Goal: Information Seeking & Learning: Learn about a topic

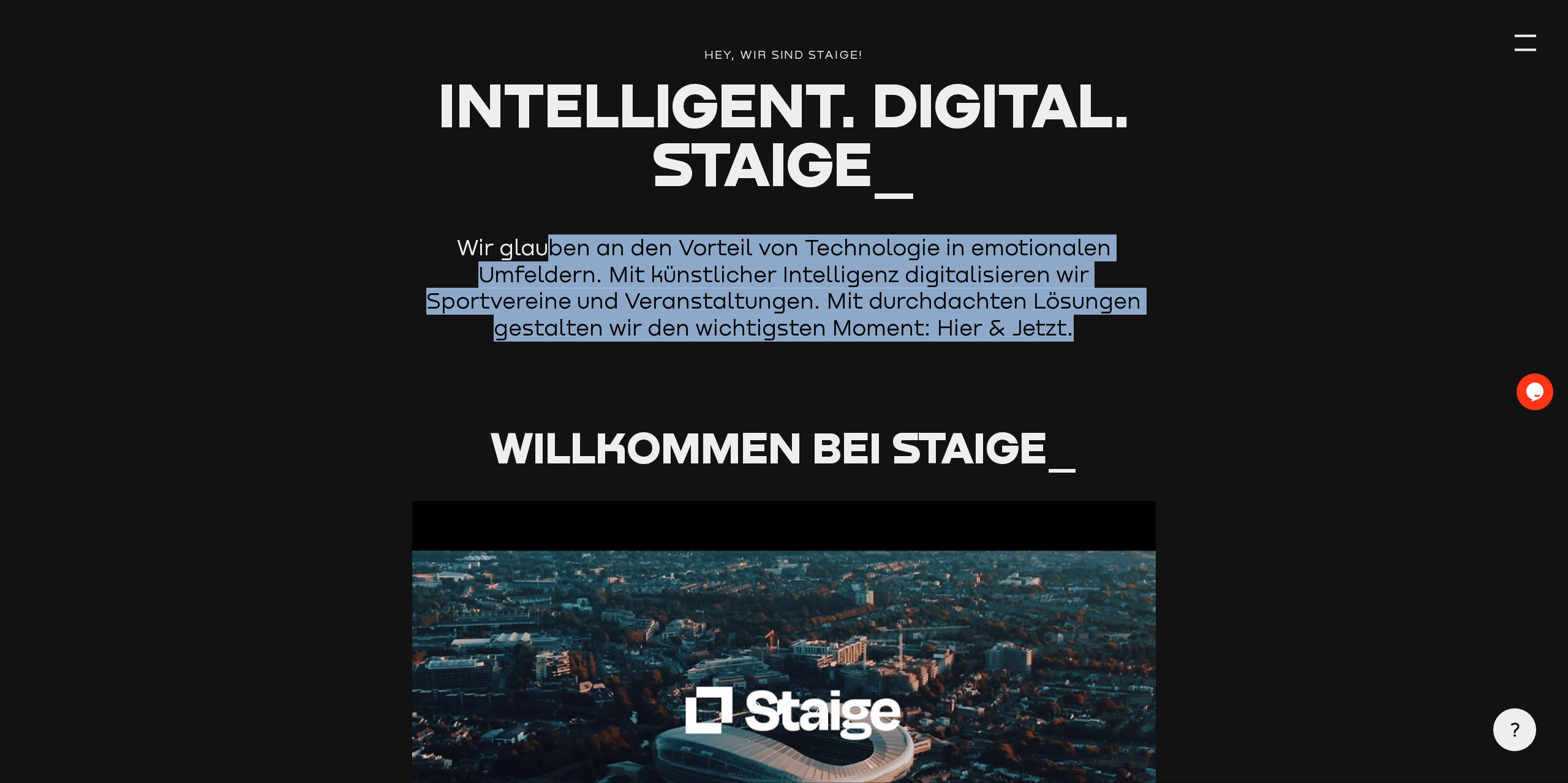
drag, startPoint x: 586, startPoint y: 240, endPoint x: 1098, endPoint y: 334, distance: 520.6
click at [1098, 334] on p "Wir glauben an den Vorteil von Technologie in emotionalen Umfeldern. Mit künstl…" at bounding box center [785, 288] width 744 height 107
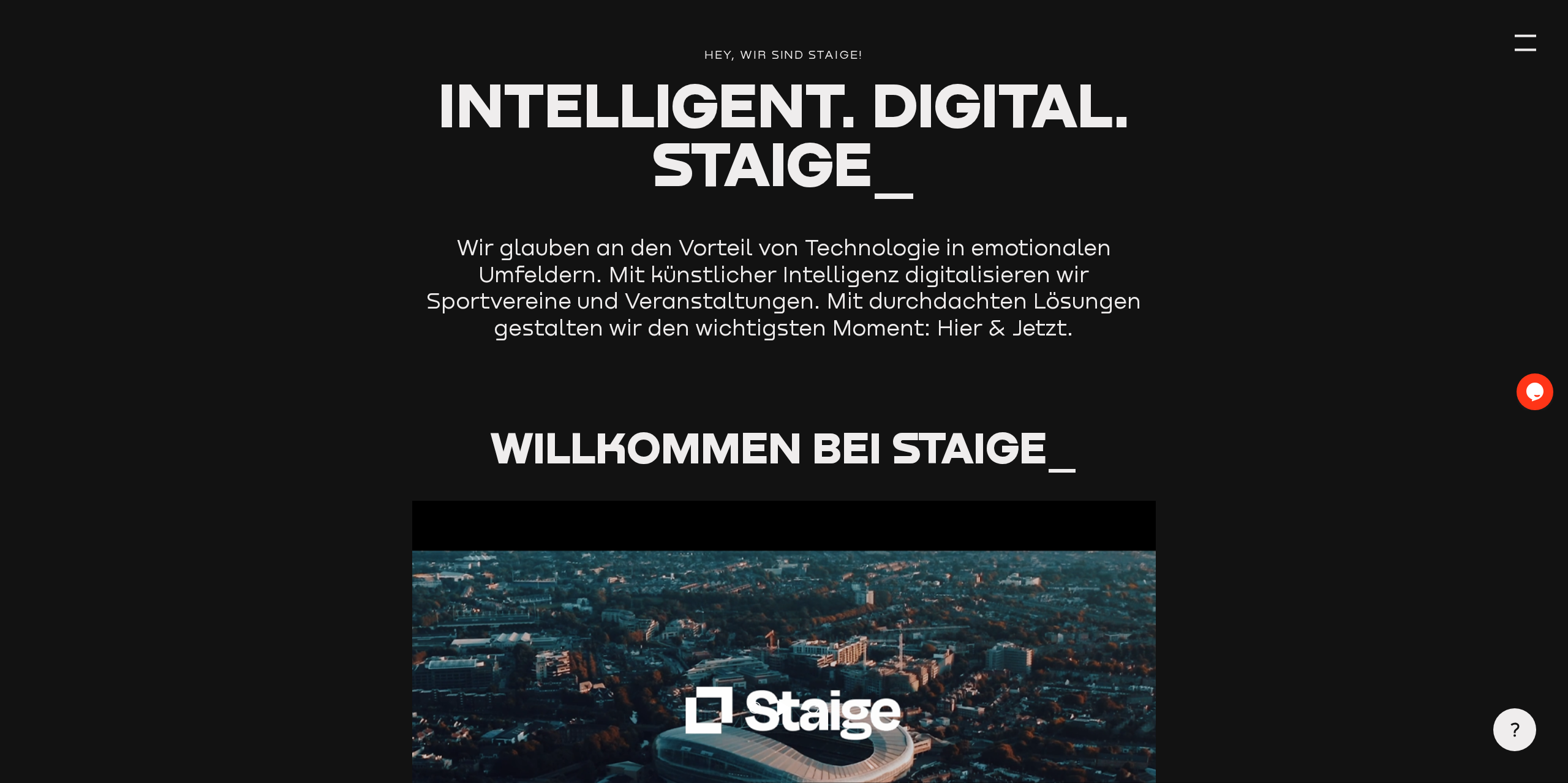
click at [1100, 333] on p "Wir glauben an den Vorteil von Technologie in emotionalen Umfeldern. Mit künstl…" at bounding box center [785, 288] width 744 height 107
drag, startPoint x: 988, startPoint y: 329, endPoint x: 981, endPoint y: 329, distance: 7.0
click at [981, 329] on p "Wir glauben an den Vorteil von Technologie in emotionalen Umfeldern. Mit künstl…" at bounding box center [785, 288] width 744 height 107
click at [982, 329] on p "Wir glauben an den Vorteil von Technologie in emotionalen Umfeldern. Mit künstl…" at bounding box center [785, 288] width 744 height 107
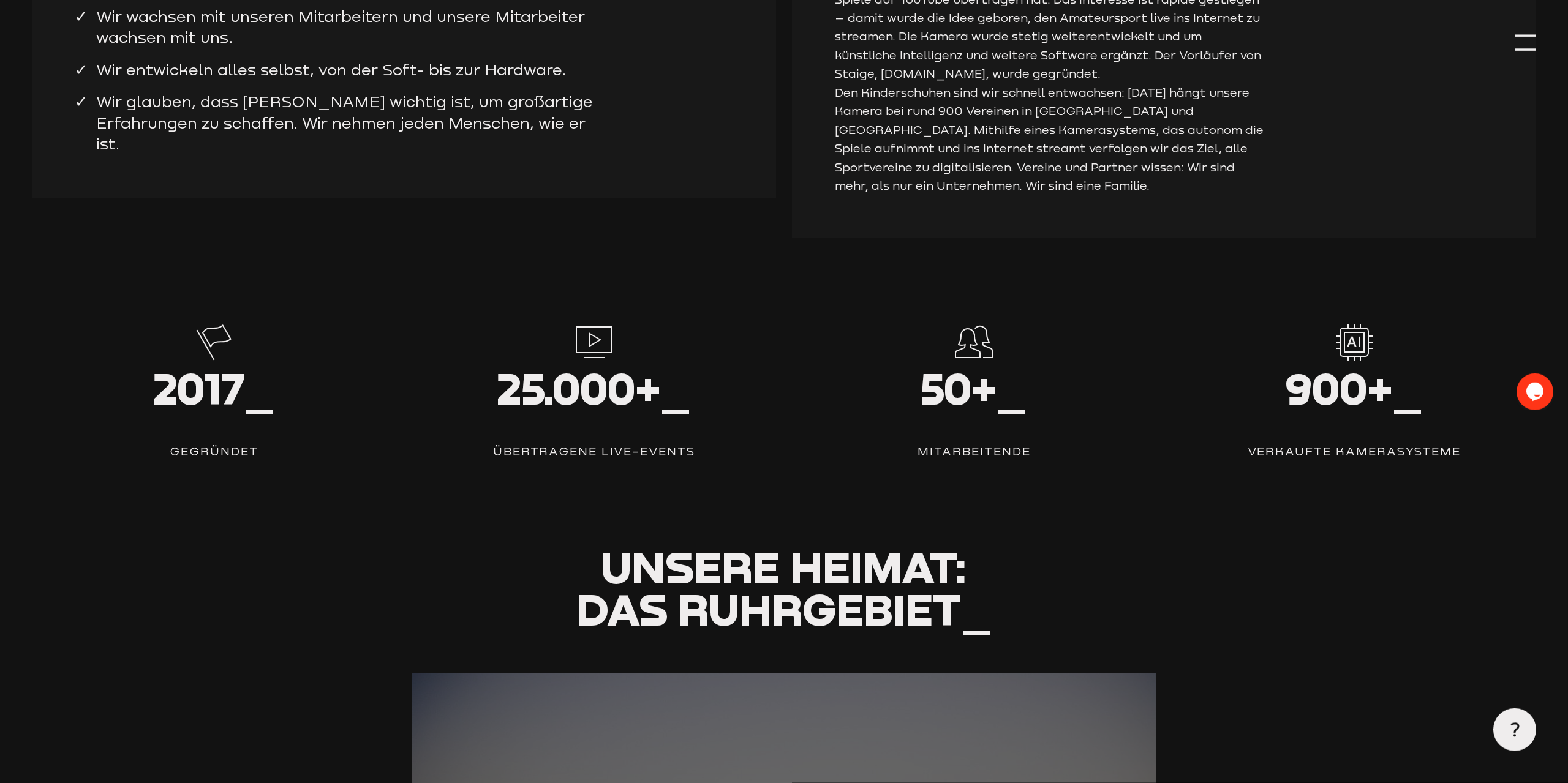
scroll to position [1811, 0]
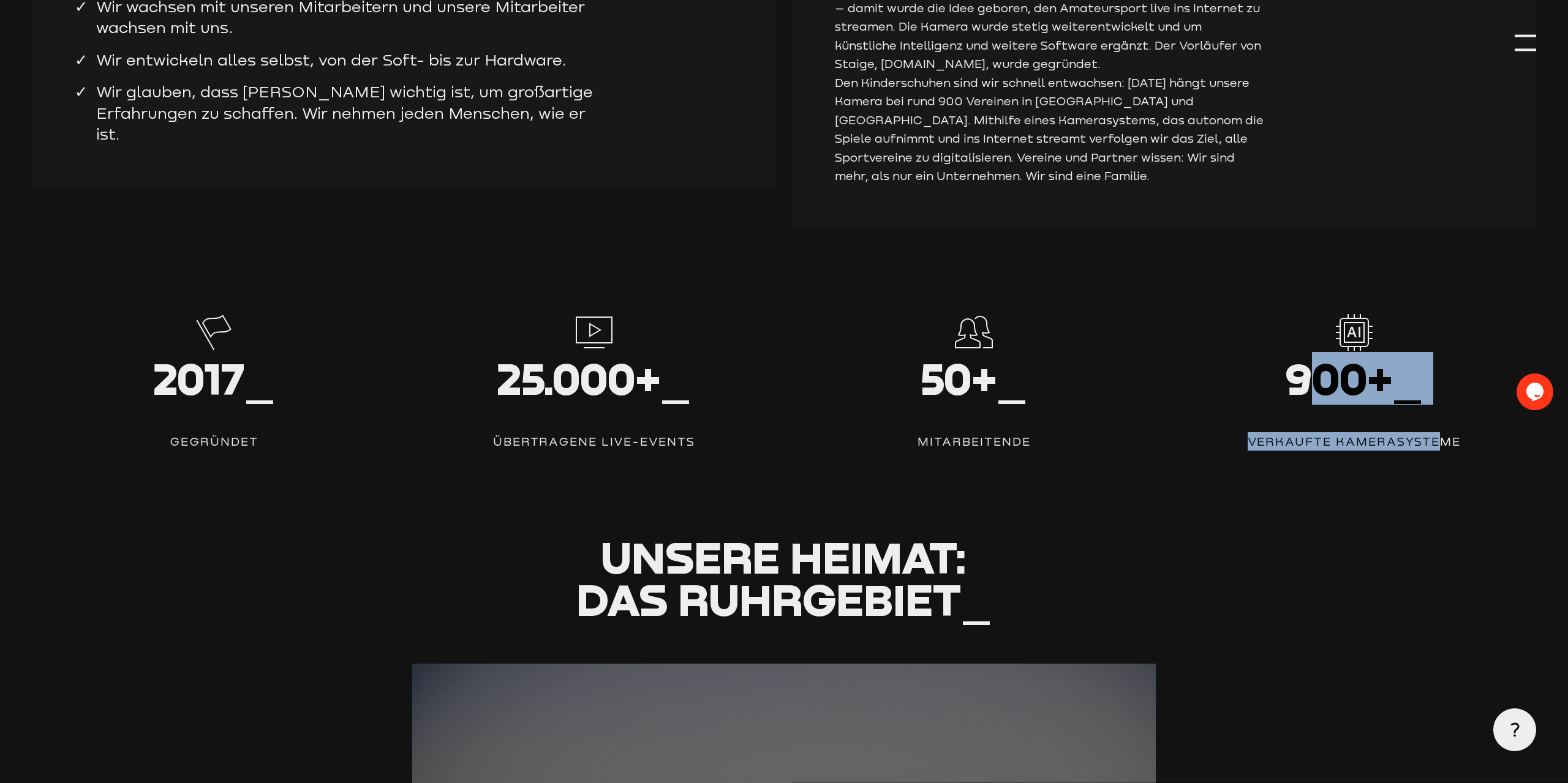
drag, startPoint x: 1316, startPoint y: 380, endPoint x: 1453, endPoint y: 464, distance: 160.7
click at [1446, 448] on div "900+_ Verkaufte Kamerasysteme" at bounding box center [1353, 382] width 364 height 138
click at [1453, 450] on div "Verkaufte Kamerasysteme" at bounding box center [1353, 441] width 364 height 19
drag, startPoint x: 1357, startPoint y: 363, endPoint x: 1280, endPoint y: 355, distance: 77.4
click at [1280, 355] on div at bounding box center [1353, 335] width 364 height 45
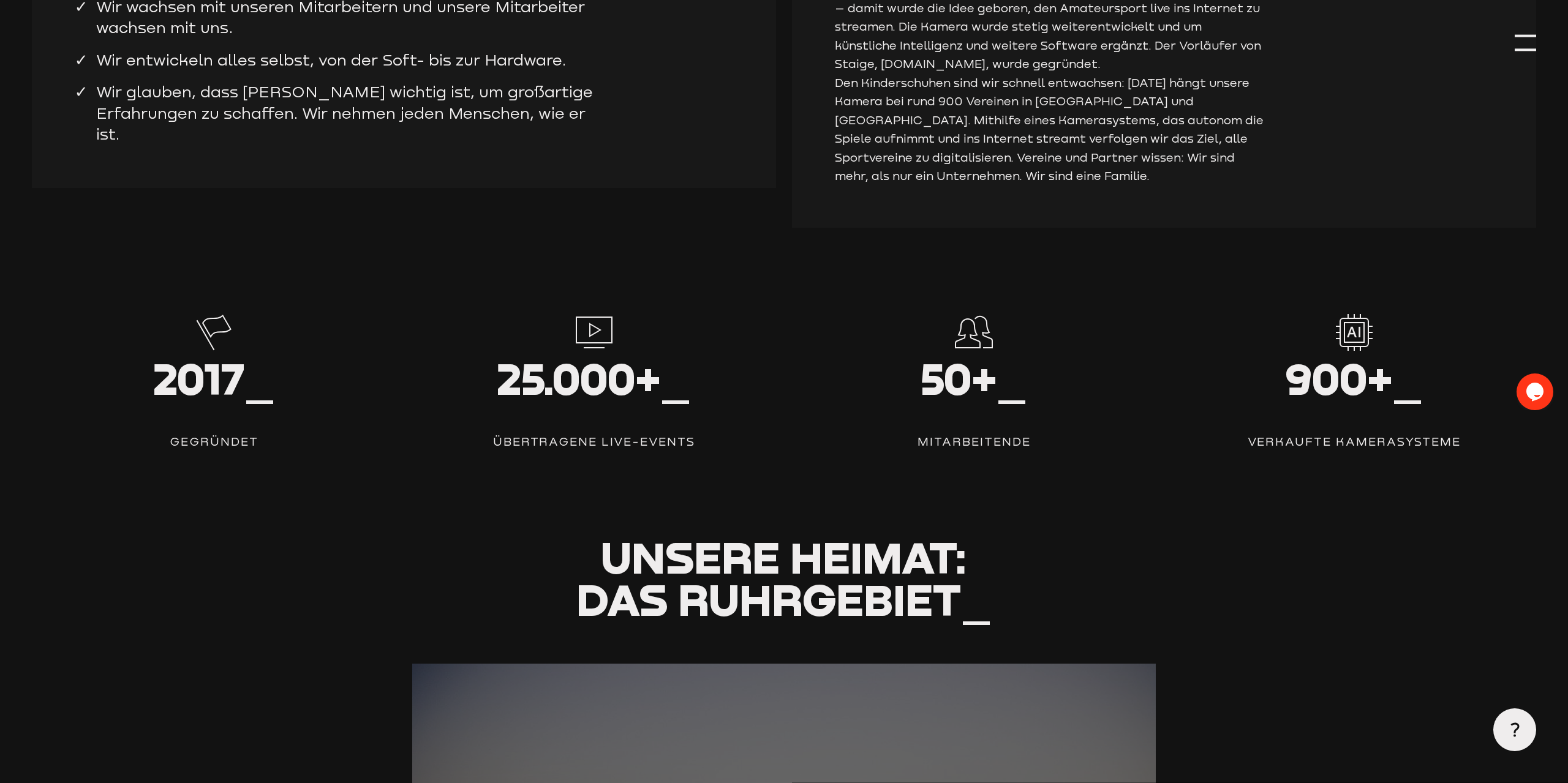
drag, startPoint x: 1400, startPoint y: 342, endPoint x: 1312, endPoint y: 423, distance: 119.6
click at [1312, 410] on div "900+_ Verkaufte Kamerasysteme" at bounding box center [1353, 382] width 364 height 138
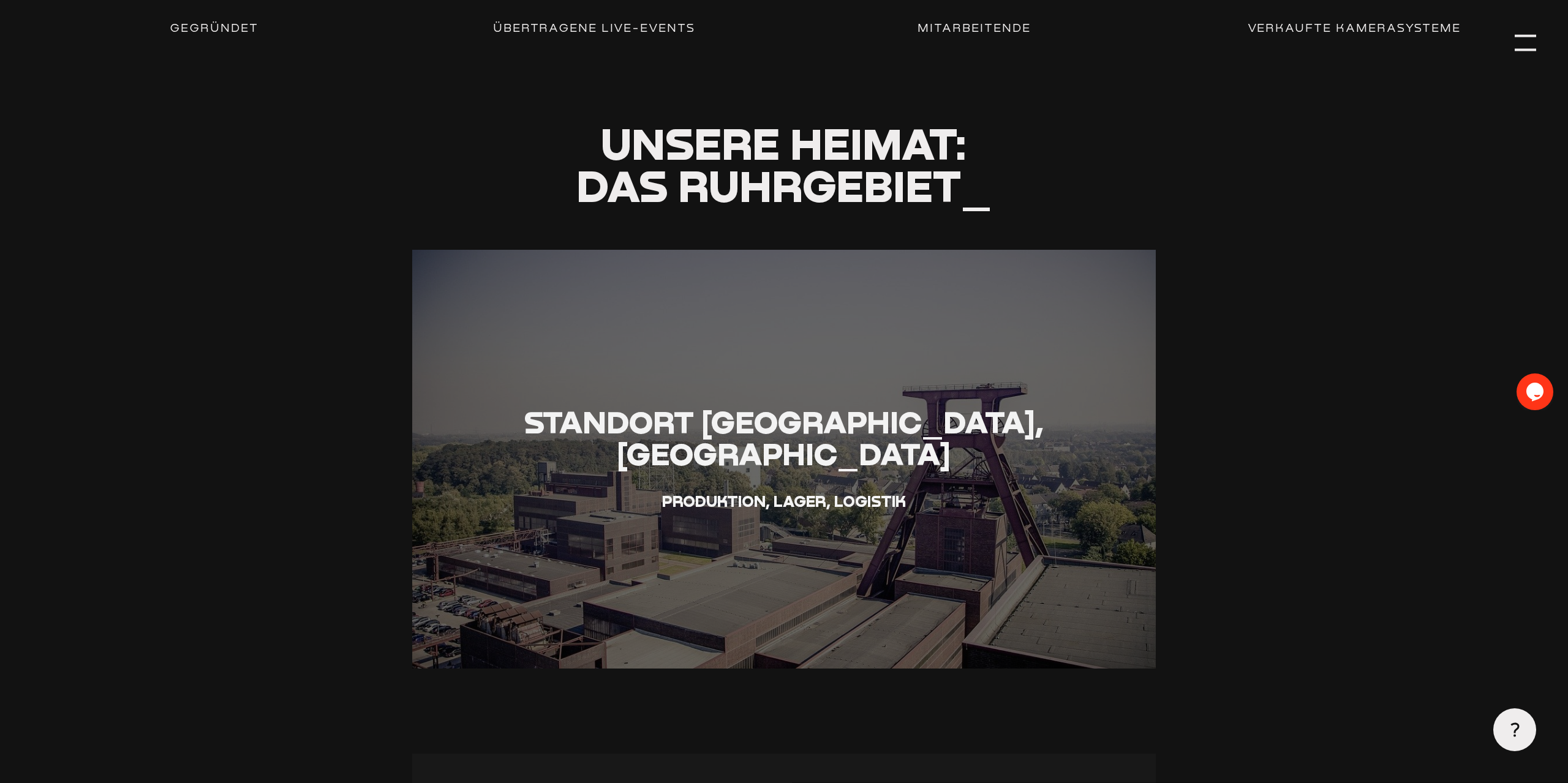
scroll to position [2249, 0]
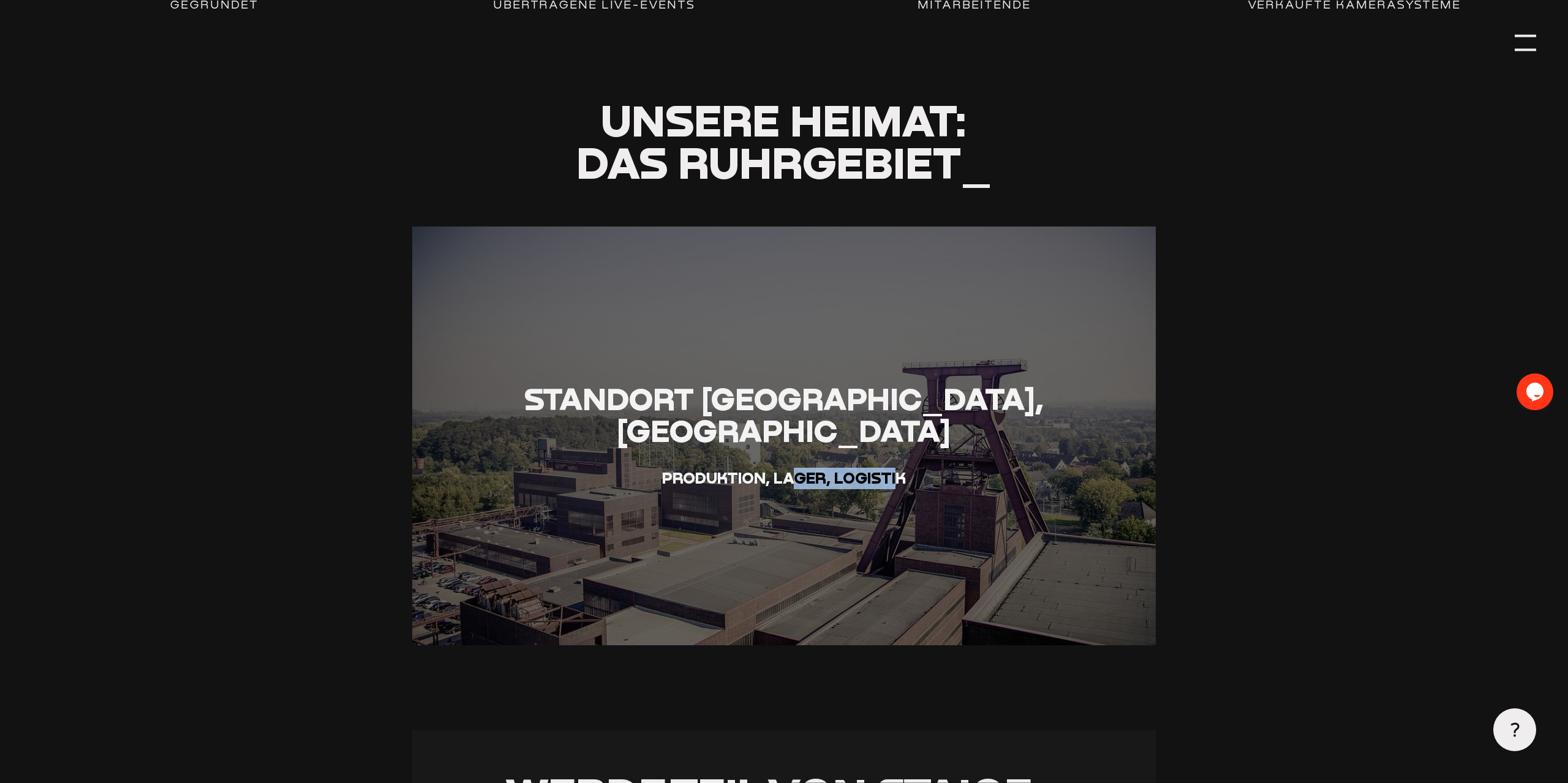
drag, startPoint x: 792, startPoint y: 485, endPoint x: 896, endPoint y: 483, distance: 104.0
click at [896, 483] on span "Produktion, Lager, Logistik" at bounding box center [784, 477] width 244 height 19
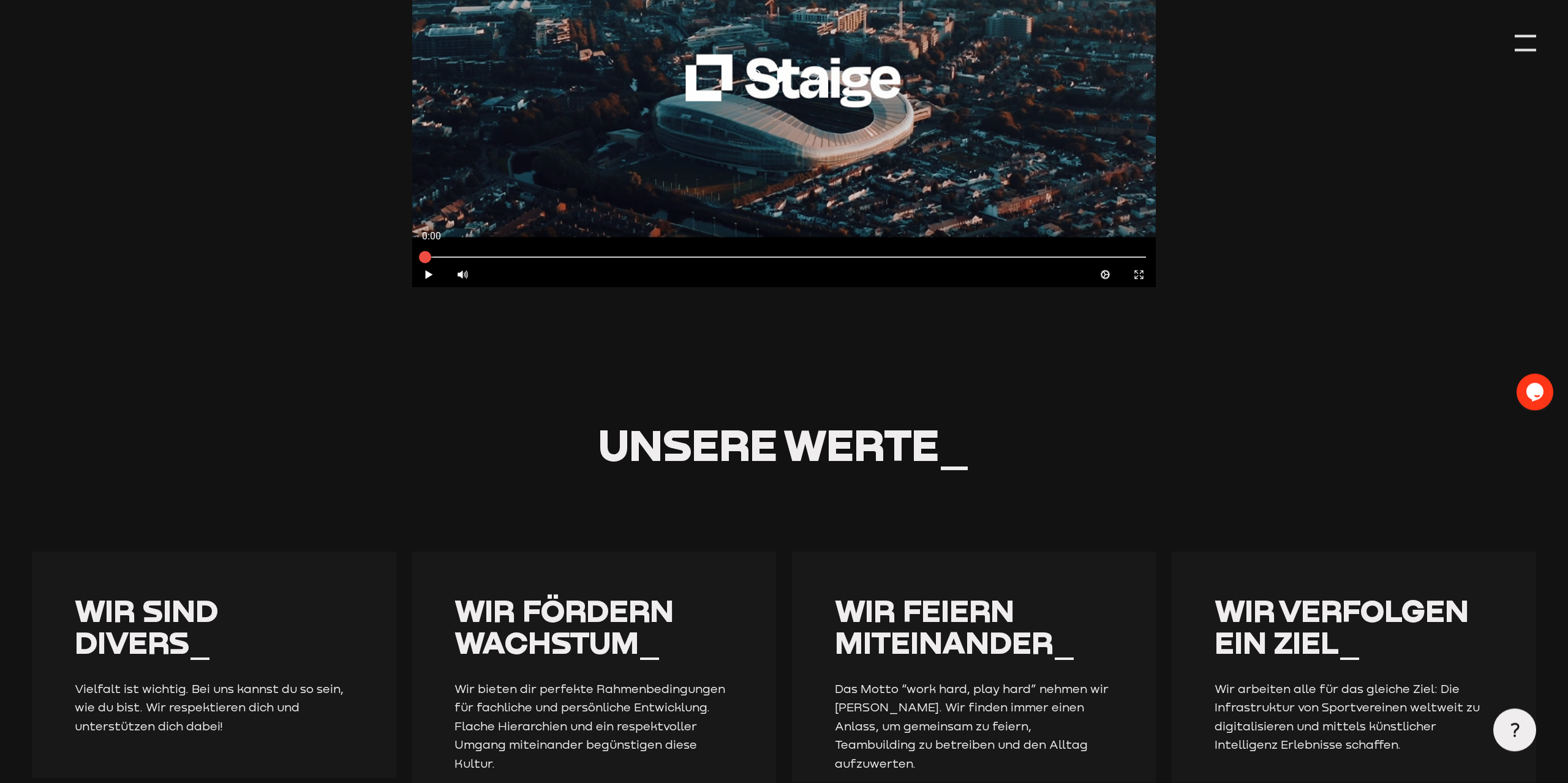
scroll to position [0, 0]
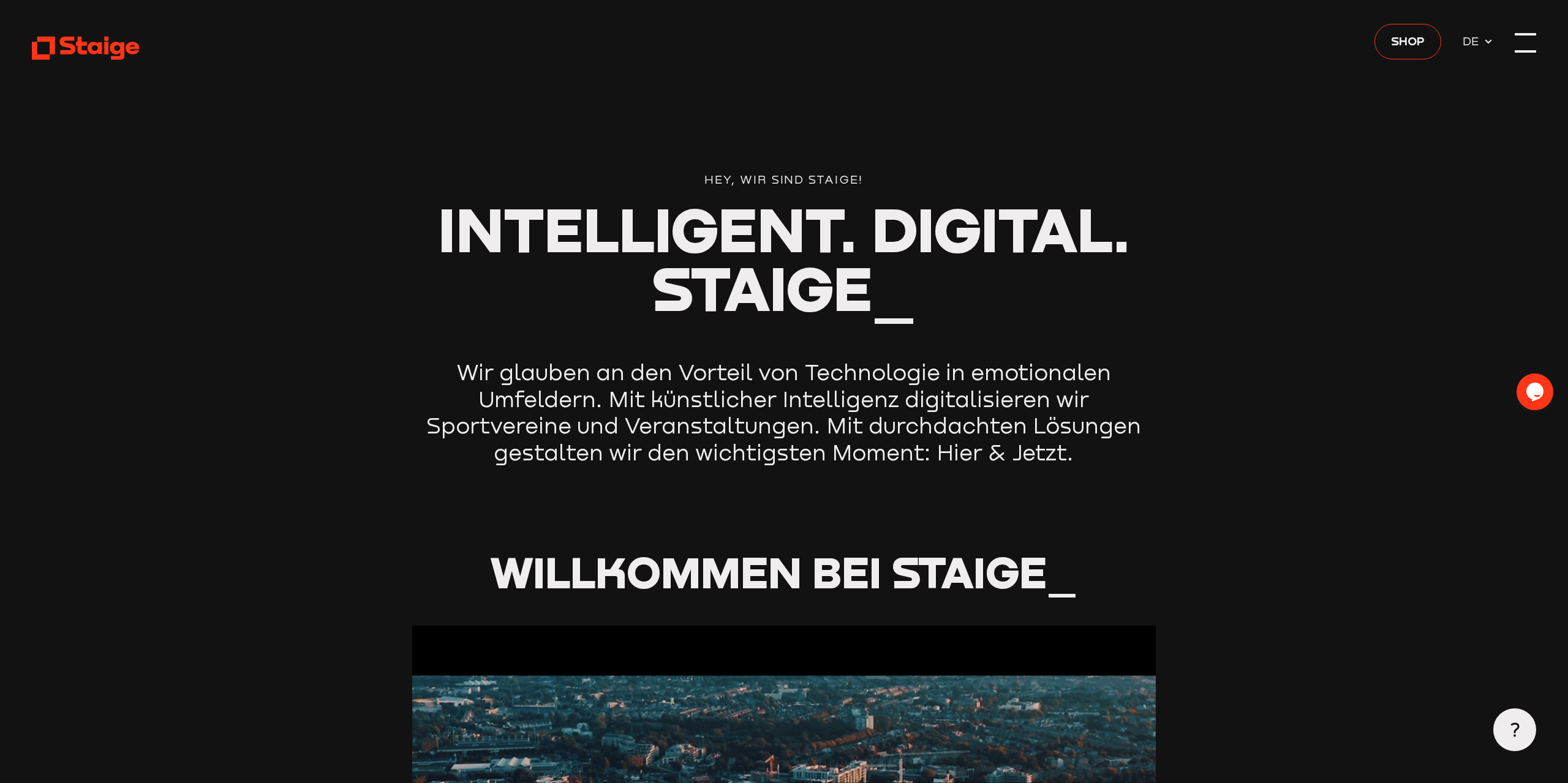
click at [1525, 39] on div at bounding box center [1525, 42] width 21 height 21
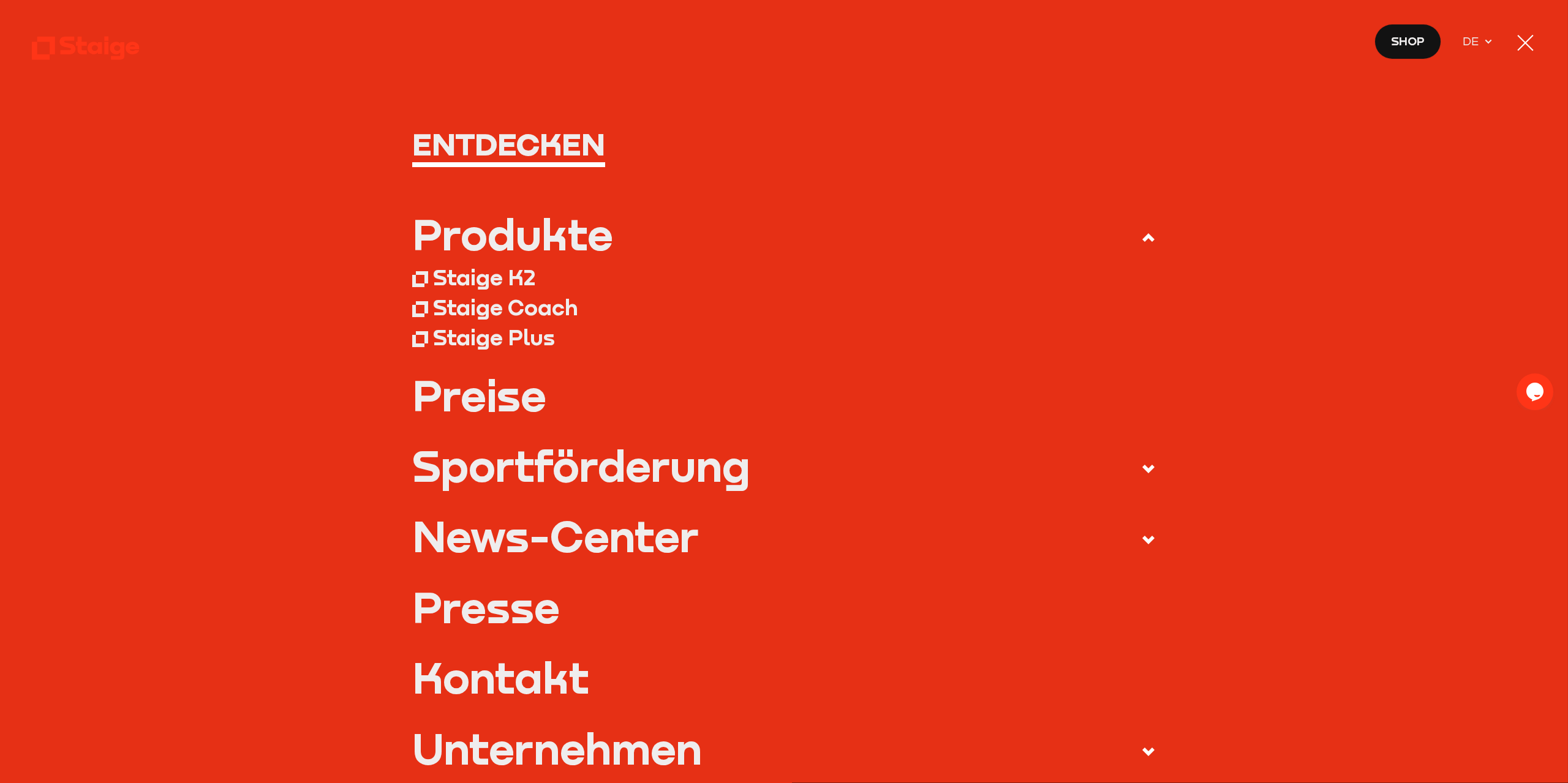
click at [1388, 33] on link "Shop" at bounding box center [1408, 42] width 67 height 36
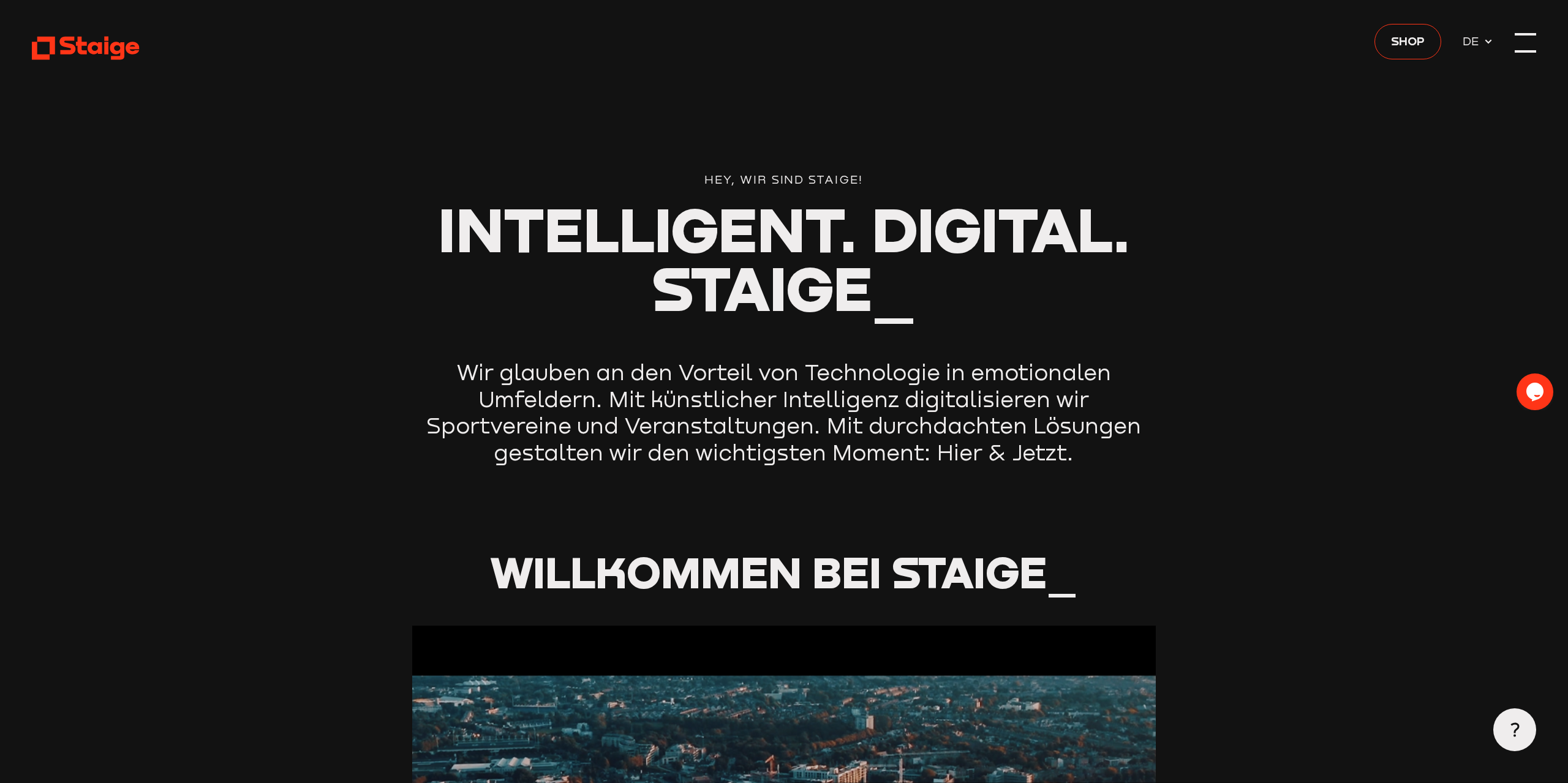
click at [1522, 44] on div at bounding box center [1525, 42] width 21 height 21
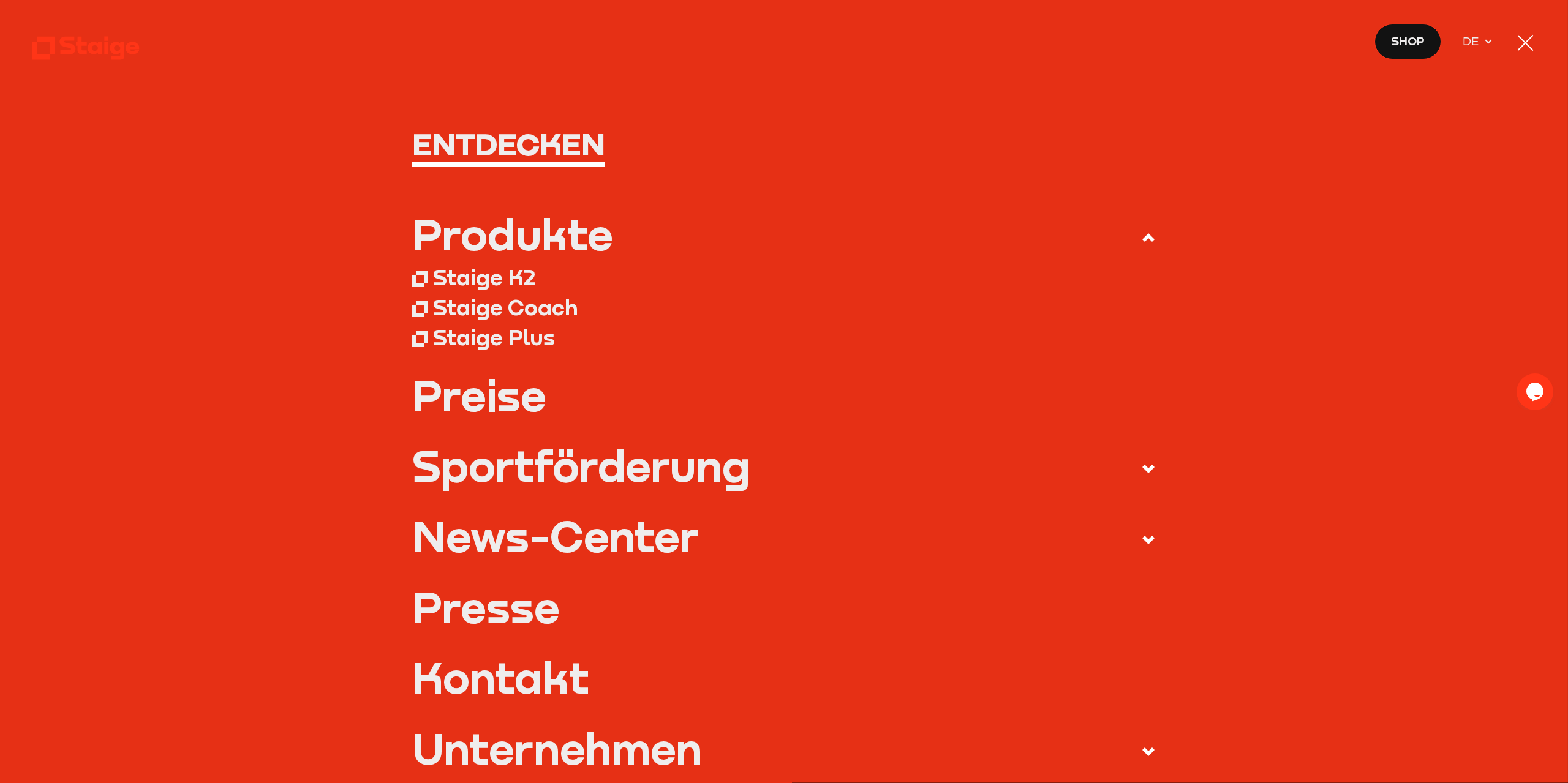
click at [522, 235] on div "Produkte" at bounding box center [513, 235] width 201 height 43
click at [0, 0] on input "Produkte" at bounding box center [0, 0] width 0 height 0
click at [523, 235] on div "Produkte" at bounding box center [513, 235] width 201 height 43
click at [0, 0] on input "Produkte" at bounding box center [0, 0] width 0 height 0
click at [507, 278] on div "Staige K2" at bounding box center [485, 277] width 103 height 27
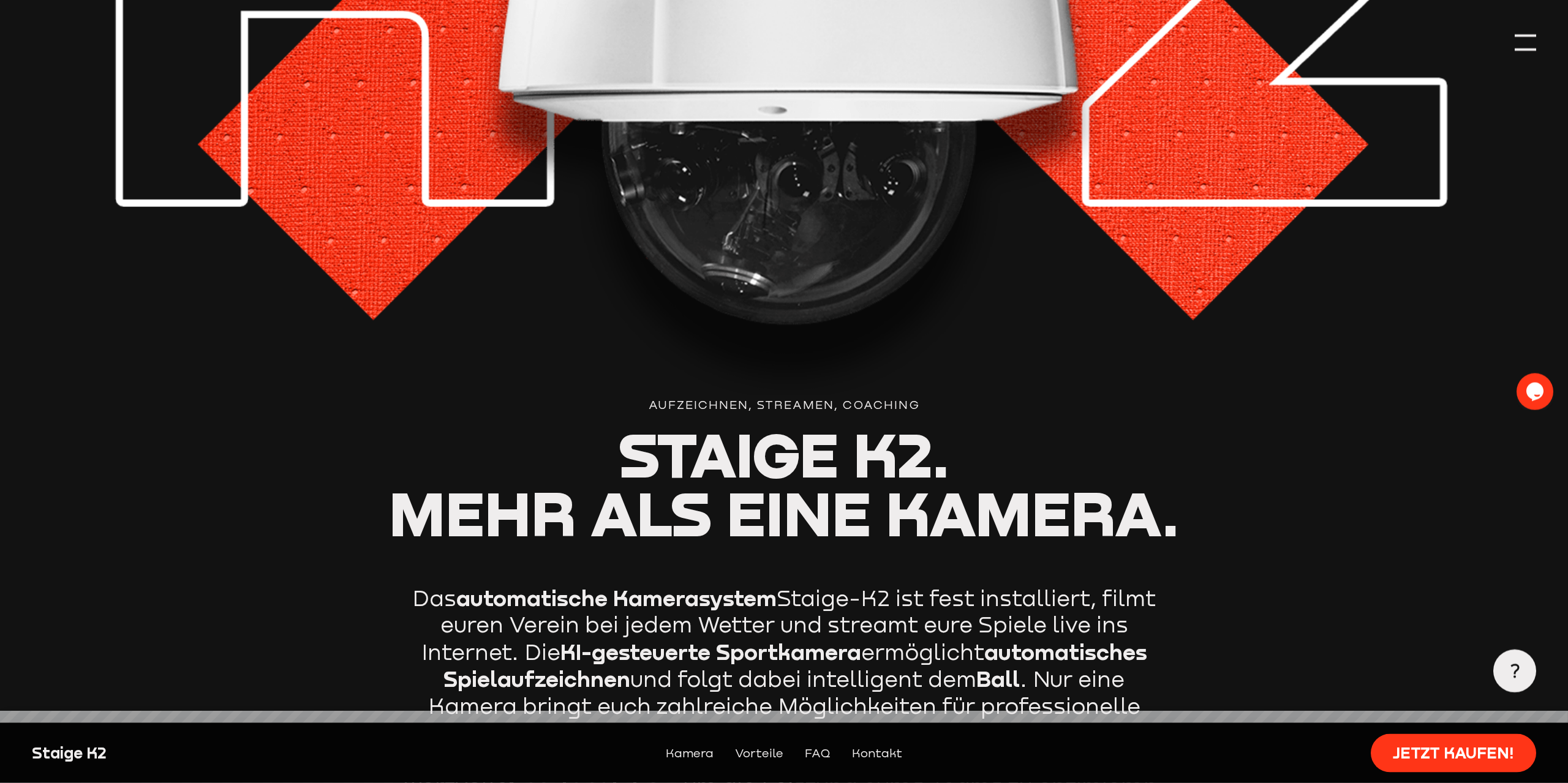
scroll to position [624, 0]
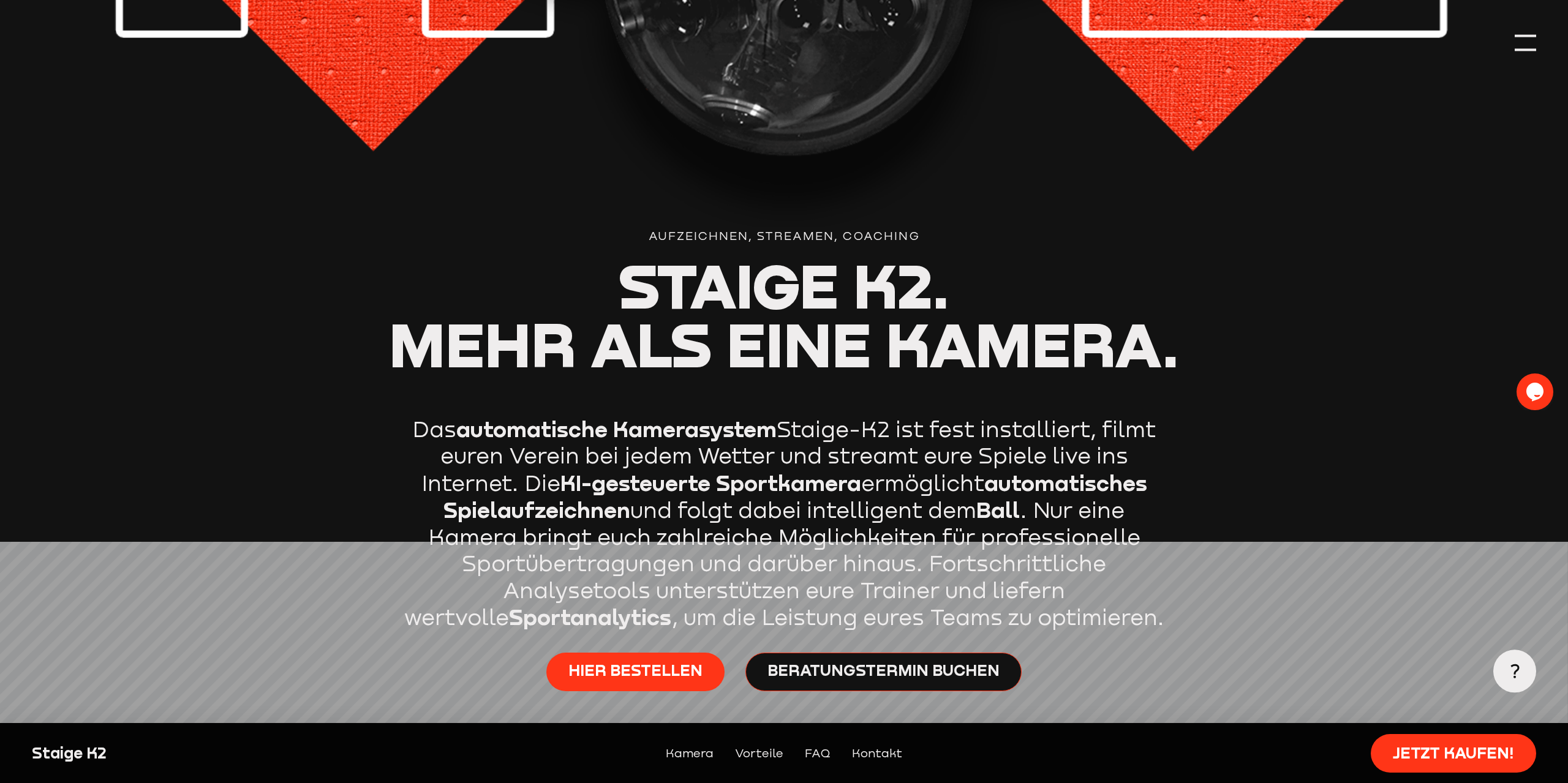
drag, startPoint x: 466, startPoint y: 428, endPoint x: 1166, endPoint y: 490, distance: 702.7
click at [1166, 490] on div "Aufzeichnen, Streamen, Coaching Staige K2. Mehr als eine Kamera. Das automatisc…" at bounding box center [784, 44] width 1504 height 1337
click at [1151, 485] on p "Das automatische Kamerasystem Staige-K2 ist fest installiert, filmt euren Verei…" at bounding box center [784, 523] width 766 height 215
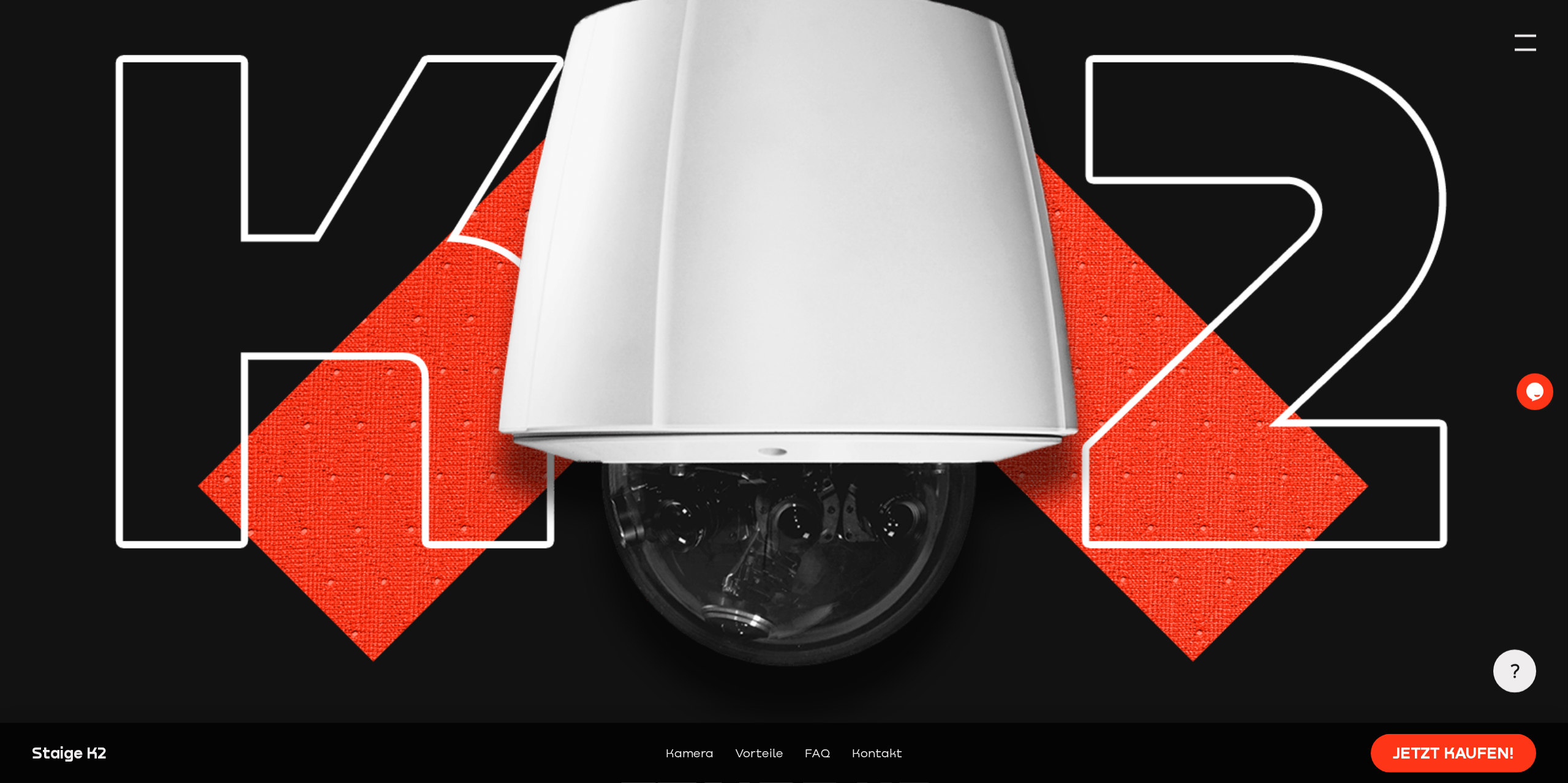
scroll to position [0, 0]
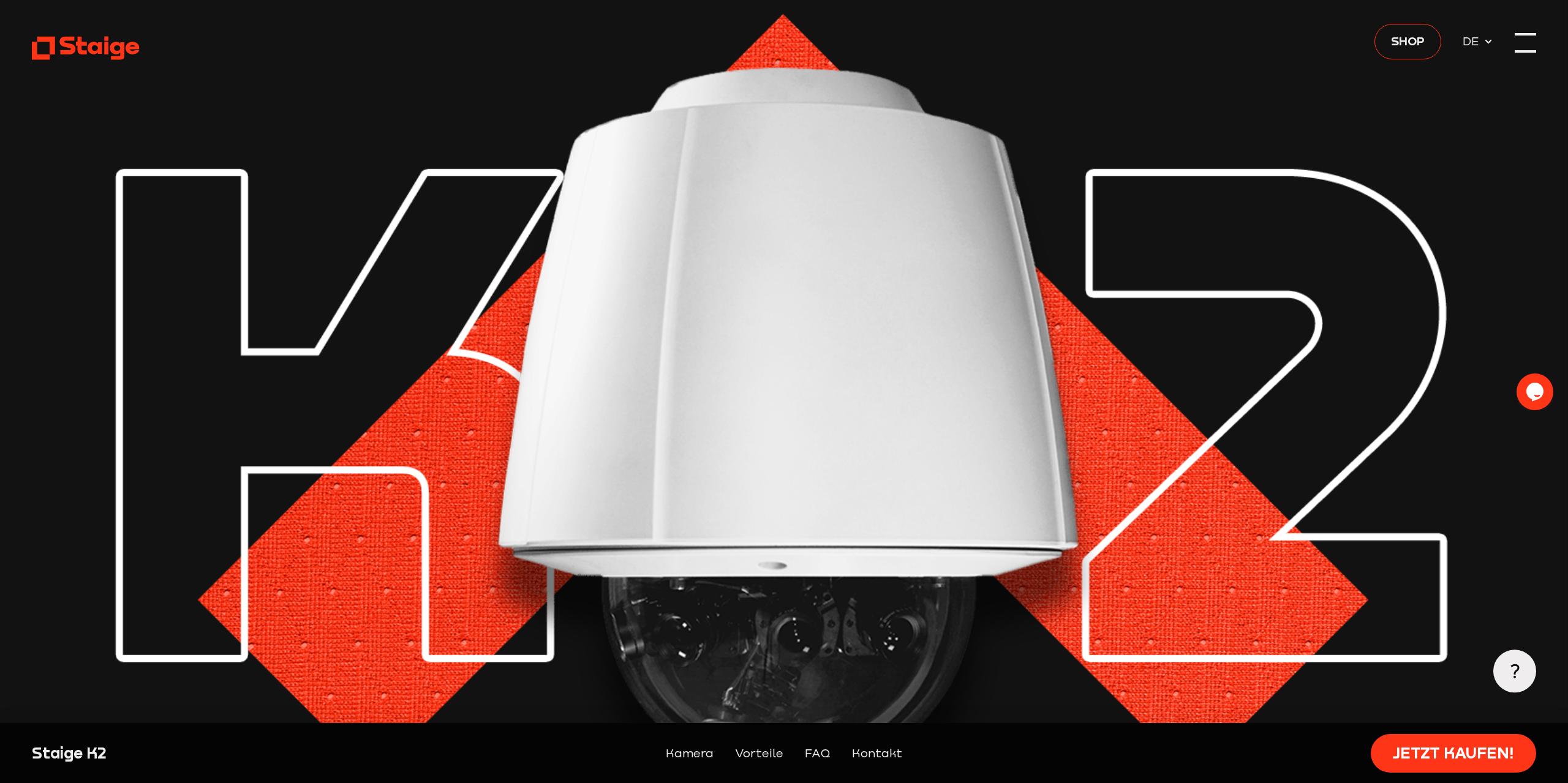
click at [1525, 39] on div at bounding box center [1525, 42] width 21 height 21
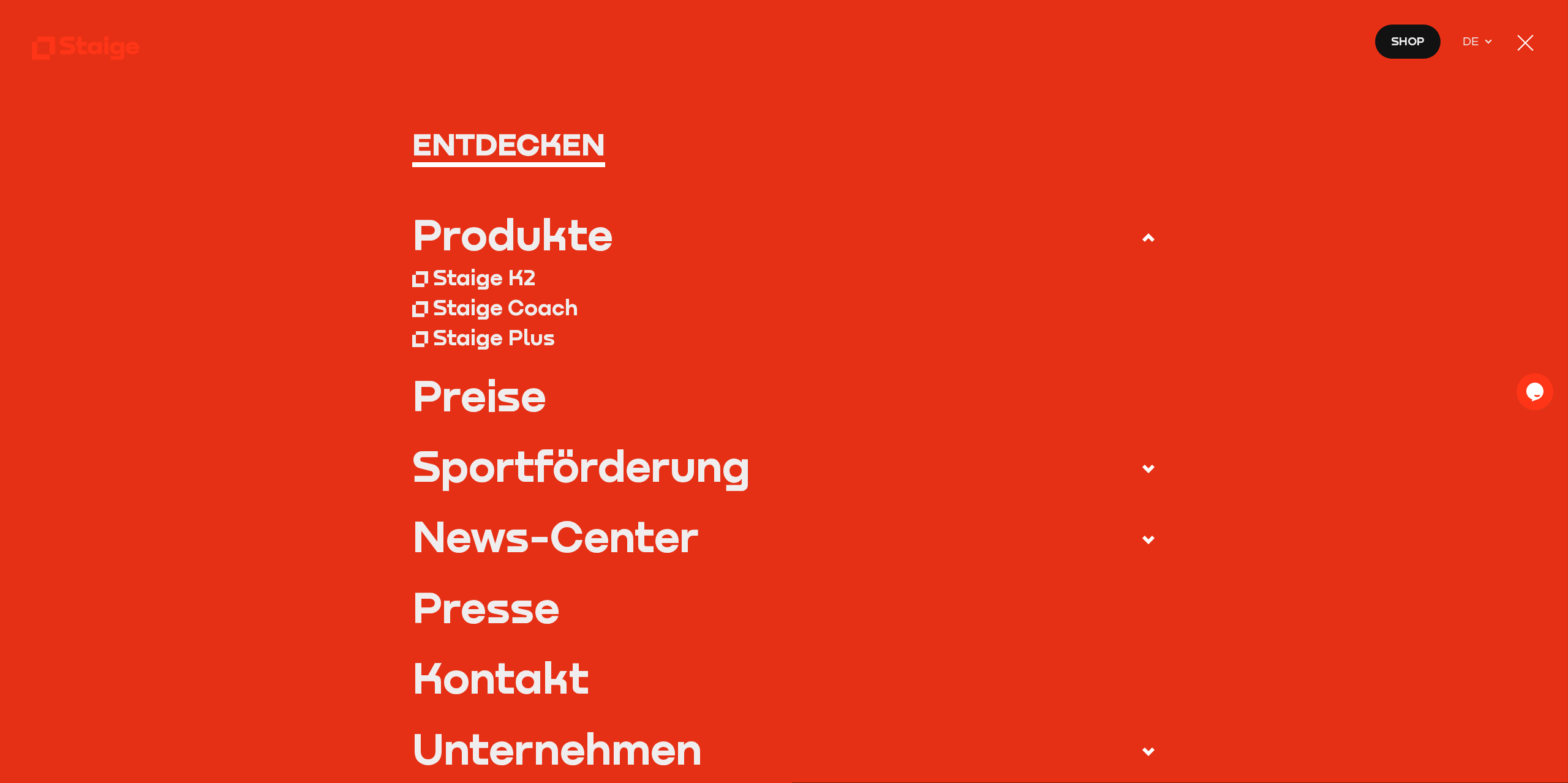
click at [557, 310] on div "Staige Coach" at bounding box center [505, 307] width 145 height 27
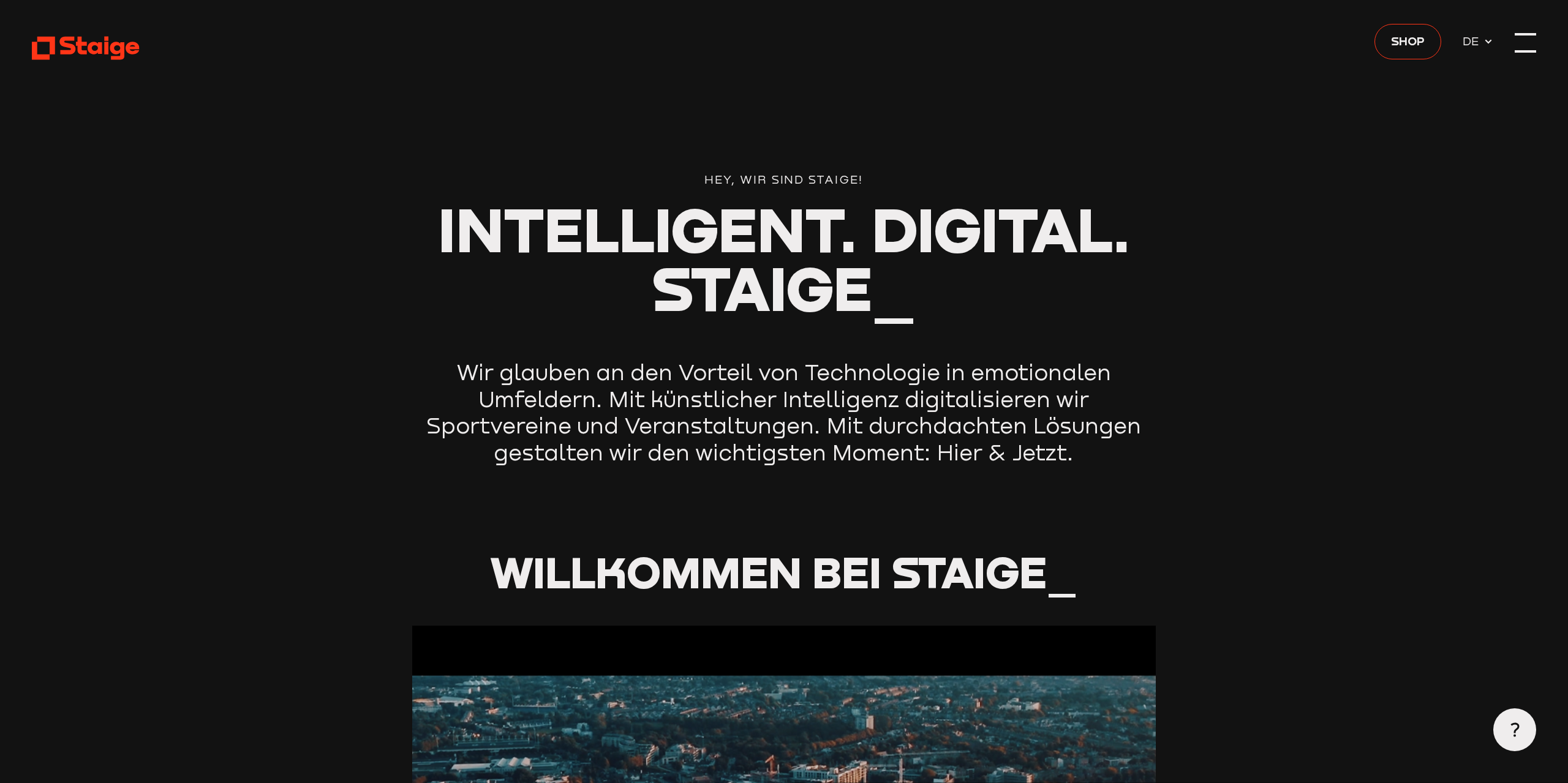
click at [1519, 42] on div at bounding box center [1525, 42] width 21 height 21
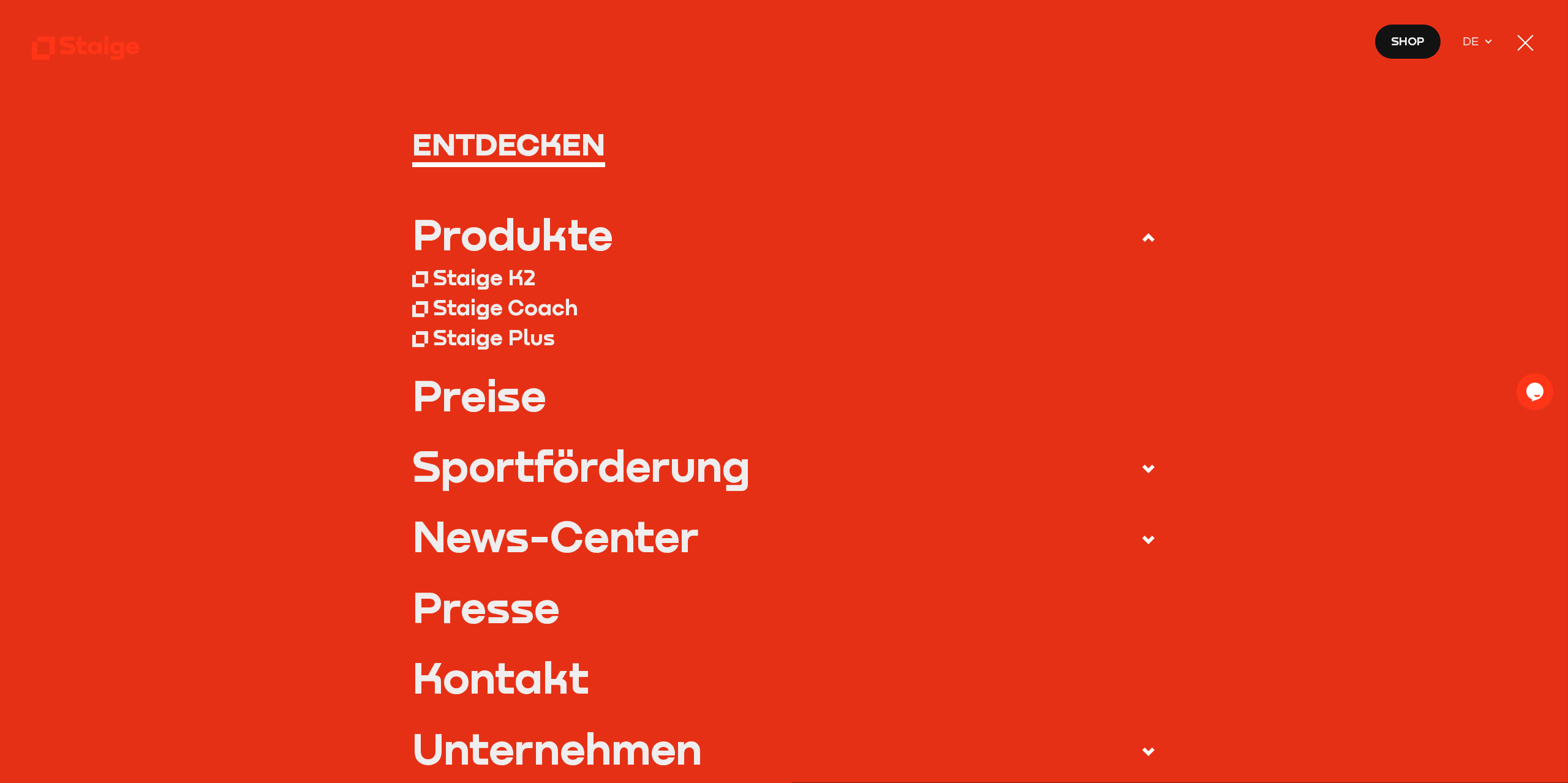
click at [513, 335] on div "Staige Plus" at bounding box center [494, 337] width 122 height 27
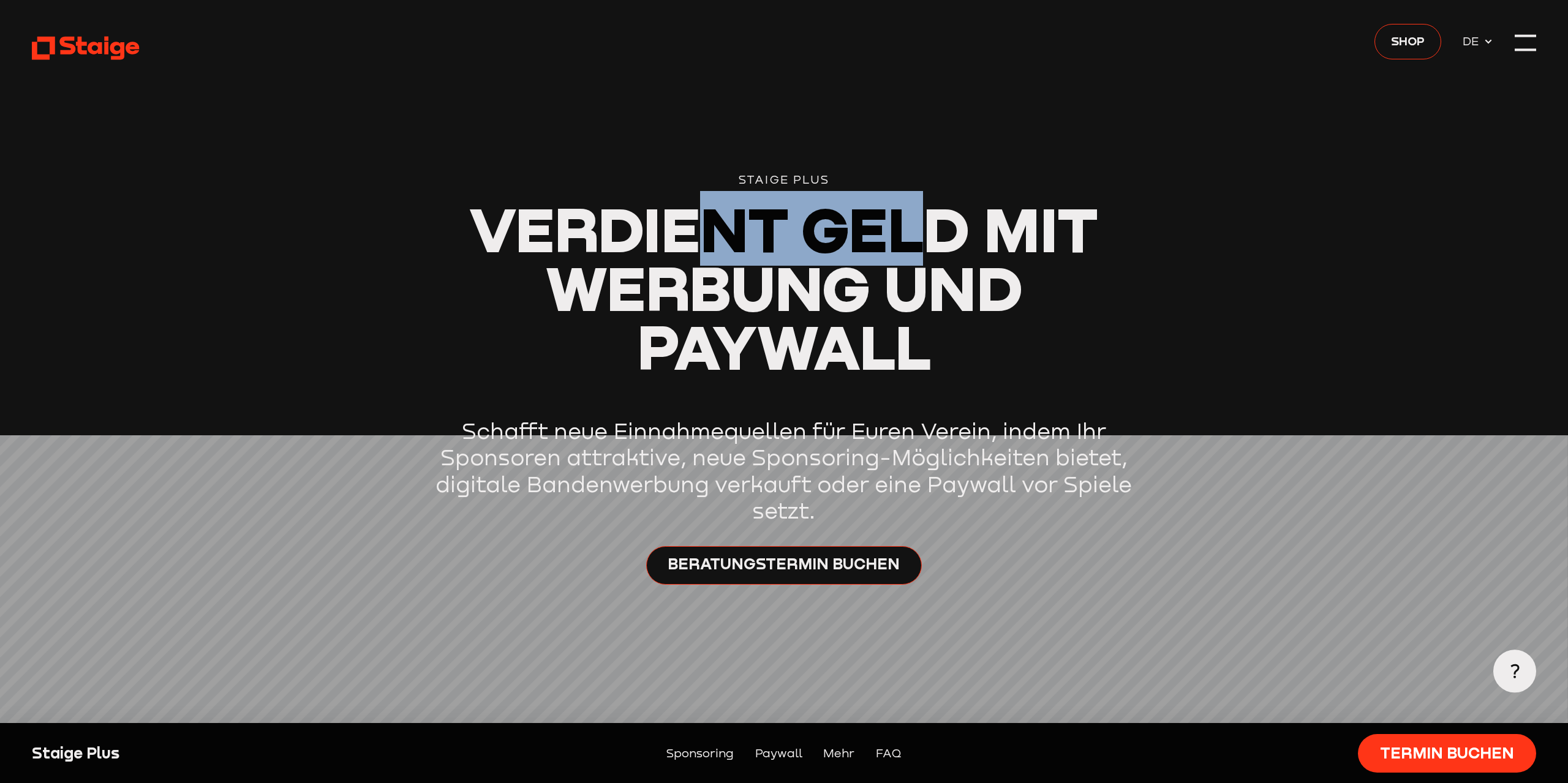
drag, startPoint x: 704, startPoint y: 236, endPoint x: 987, endPoint y: 240, distance: 283.0
click at [960, 243] on span "Verdient Geld mit Werbung und Paywall" at bounding box center [784, 287] width 629 height 192
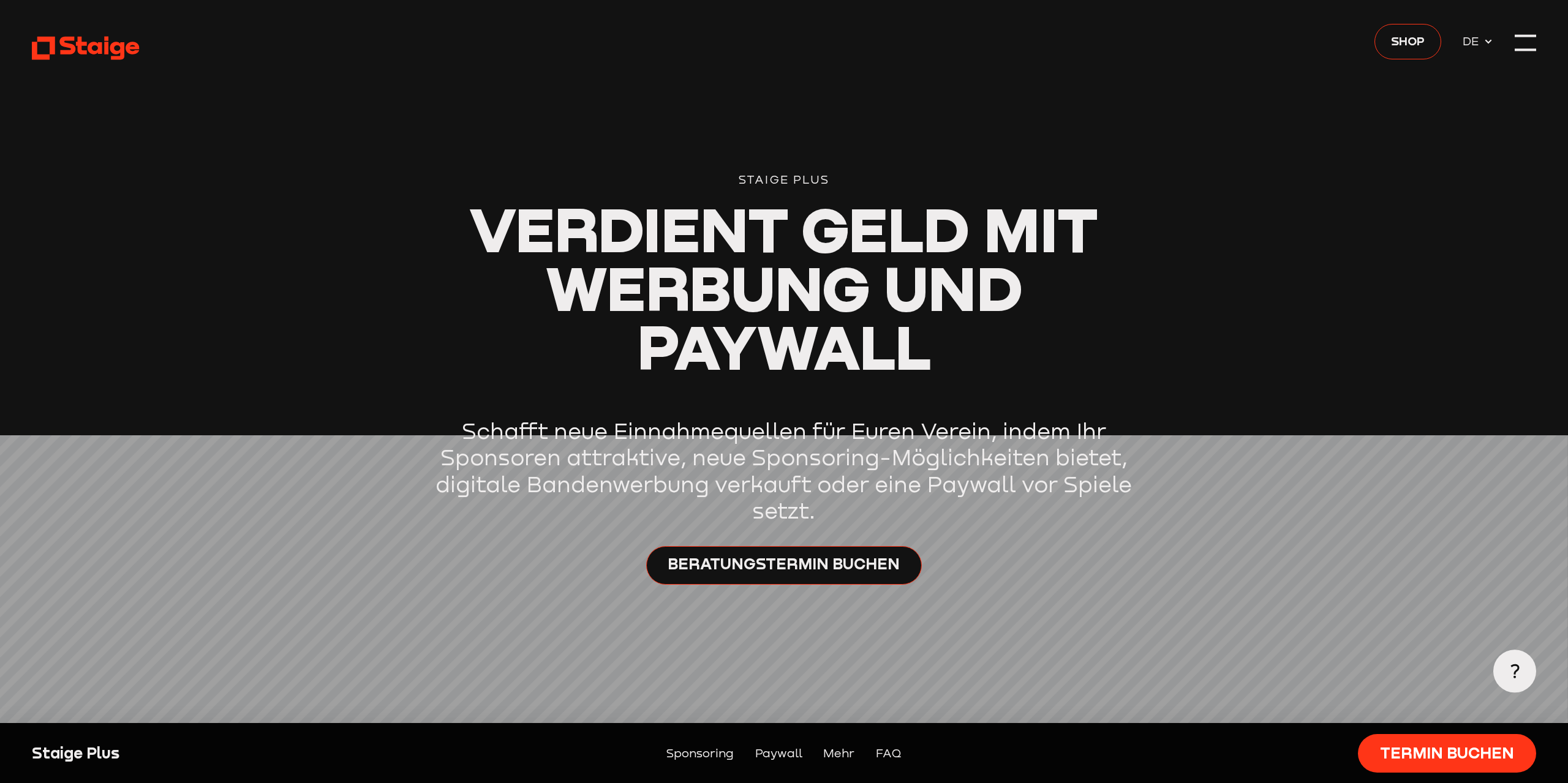
click at [1021, 237] on span "Verdient Geld mit Werbung und Paywall" at bounding box center [784, 287] width 629 height 192
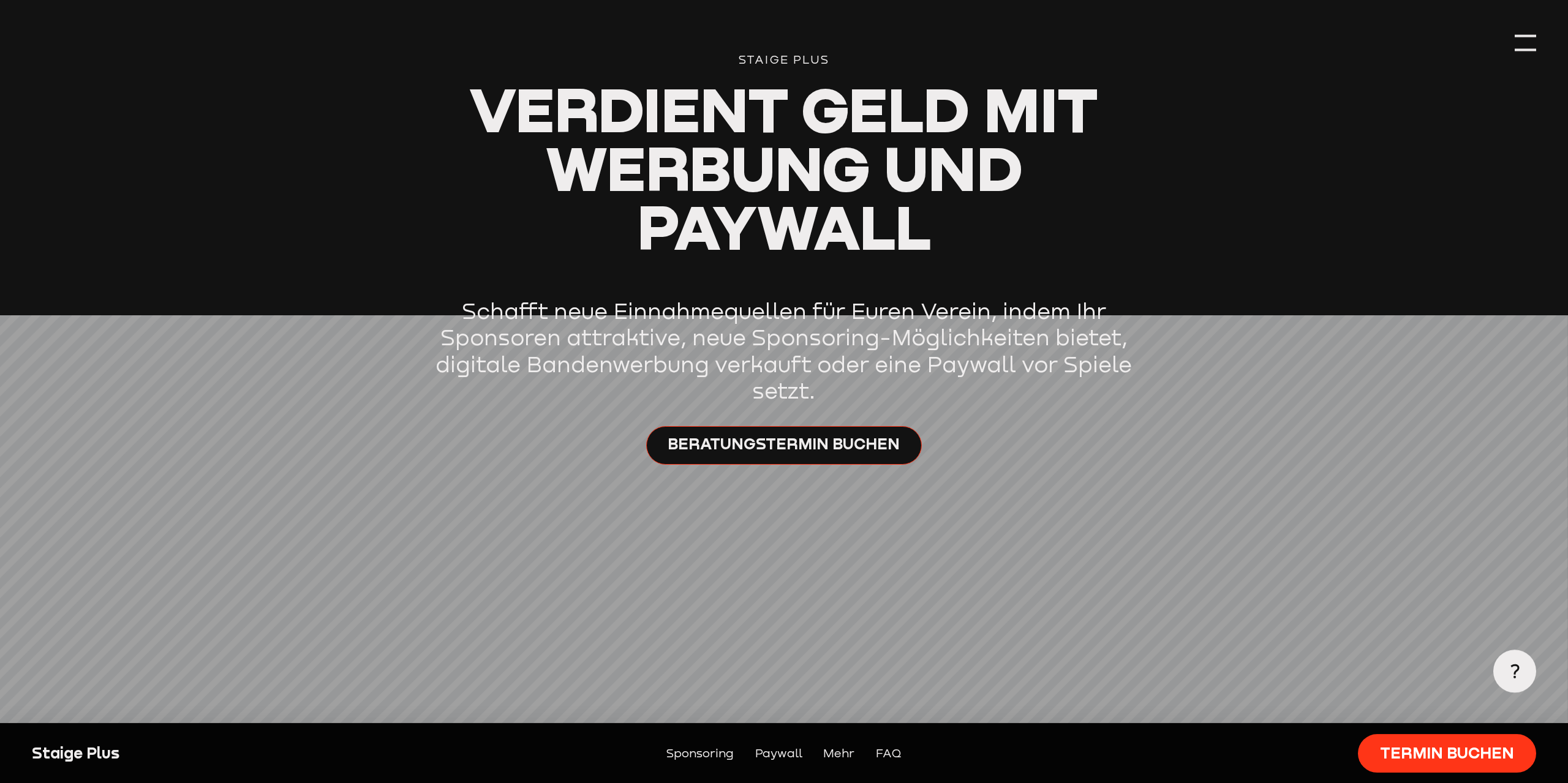
scroll to position [125, 0]
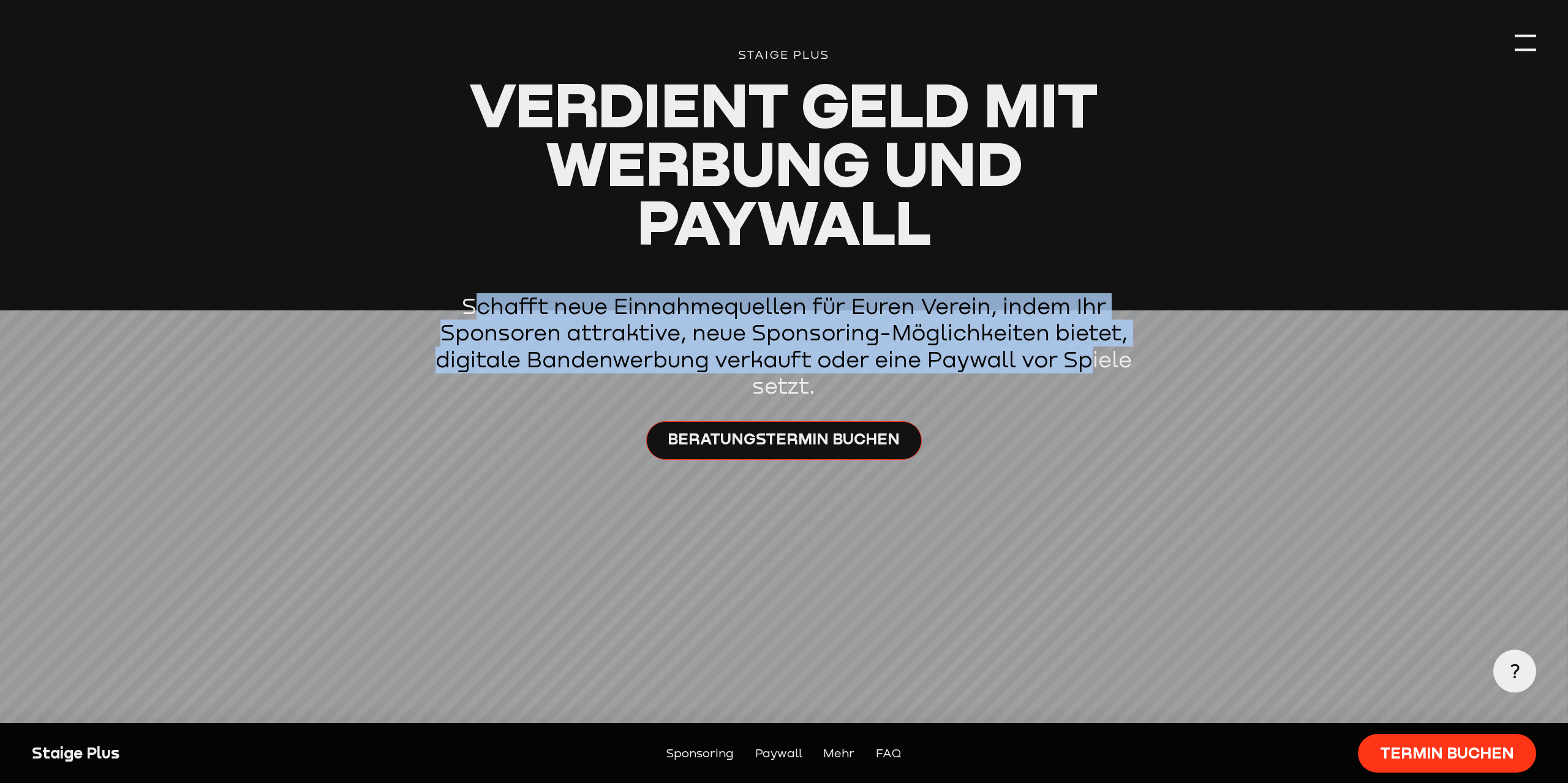
drag, startPoint x: 473, startPoint y: 314, endPoint x: 1119, endPoint y: 353, distance: 647.2
click at [1103, 355] on p "Schafft neue Einnahmequellen für Euren Verein, indem Ihr Sponsoren attraktive, …" at bounding box center [785, 346] width 744 height 107
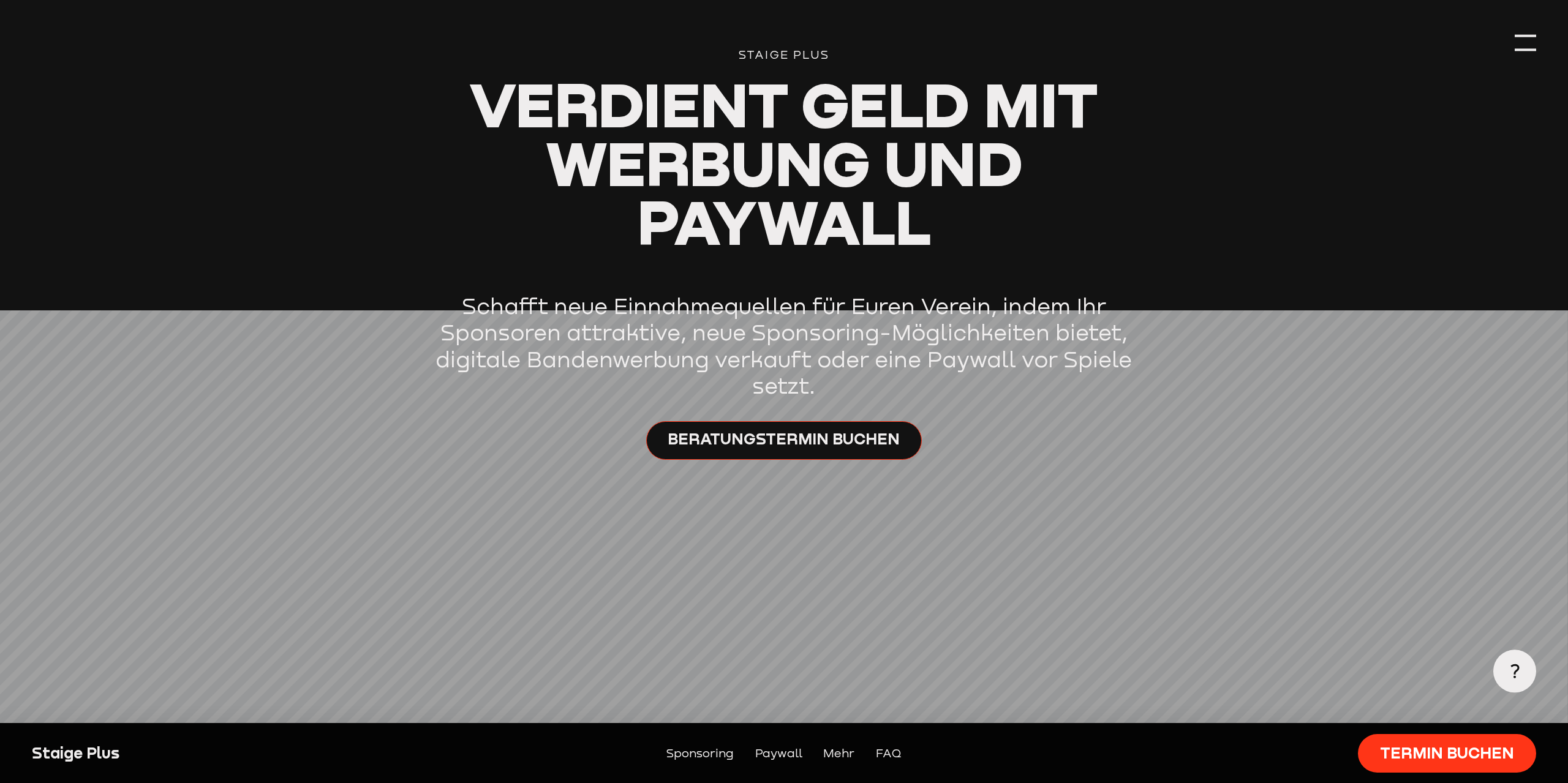
click at [1138, 351] on p "Schafft neue Einnahmequellen für Euren Verein, indem Ihr Sponsoren attraktive, …" at bounding box center [785, 346] width 744 height 107
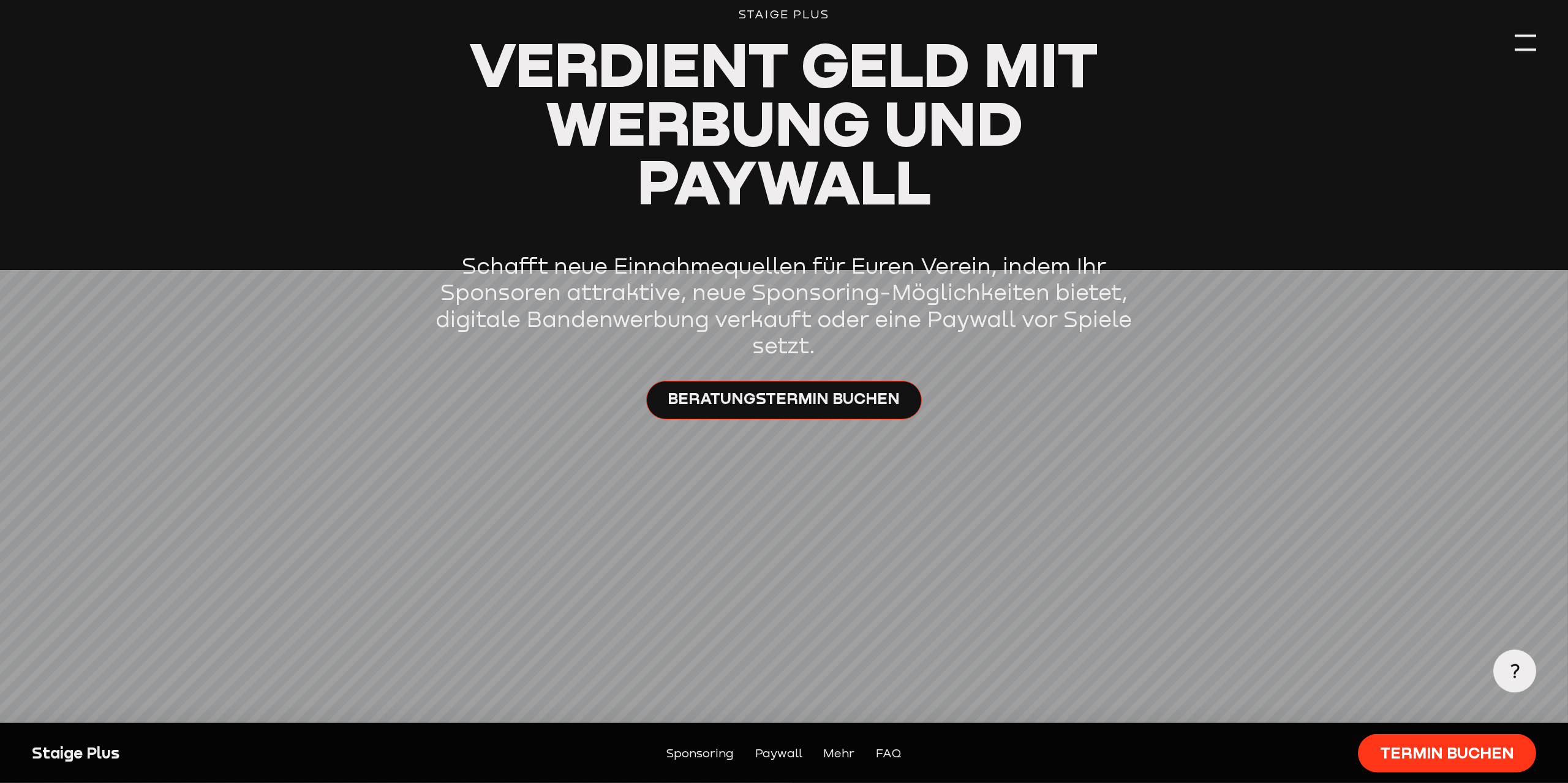
scroll to position [187, 0]
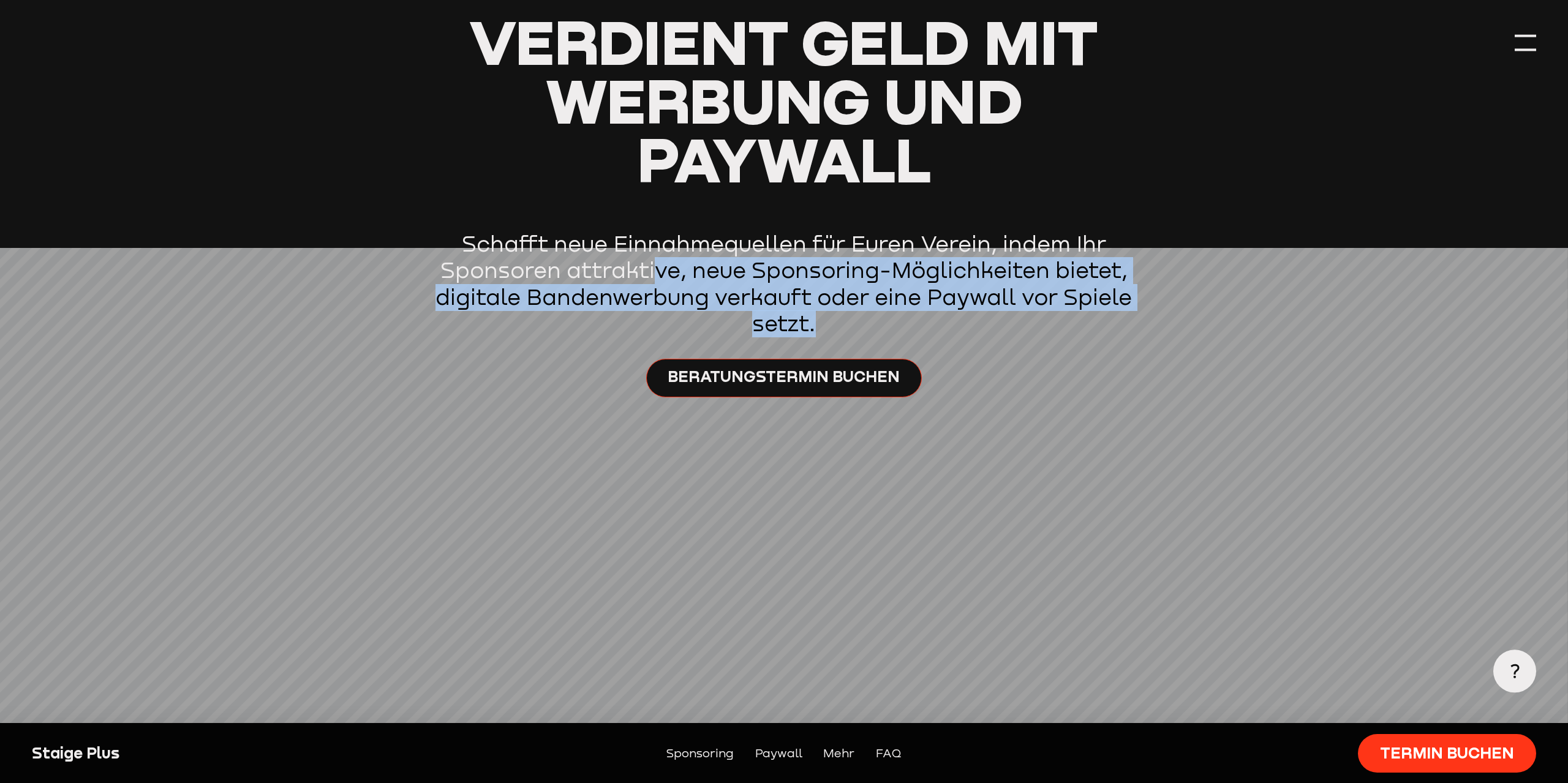
drag, startPoint x: 843, startPoint y: 334, endPoint x: 688, endPoint y: 271, distance: 167.3
click at [656, 272] on p "Schafft neue Einnahmequellen für Euren Verein, indem Ihr Sponsoren attraktive, …" at bounding box center [785, 284] width 744 height 107
click at [1039, 294] on p "Schafft neue Einnahmequellen für Euren Verein, indem Ihr Sponsoren attraktive, …" at bounding box center [785, 284] width 744 height 107
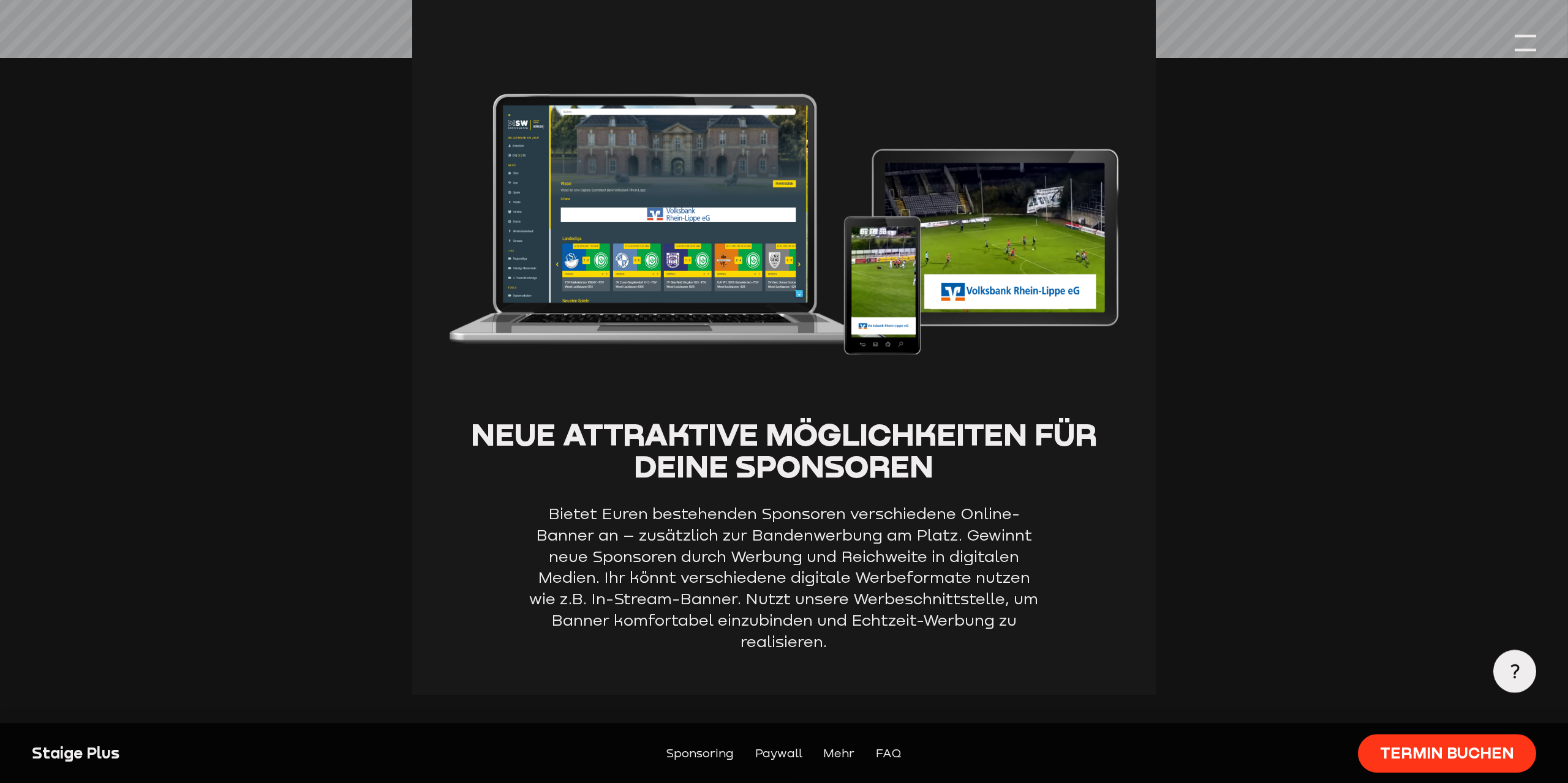
scroll to position [1249, 0]
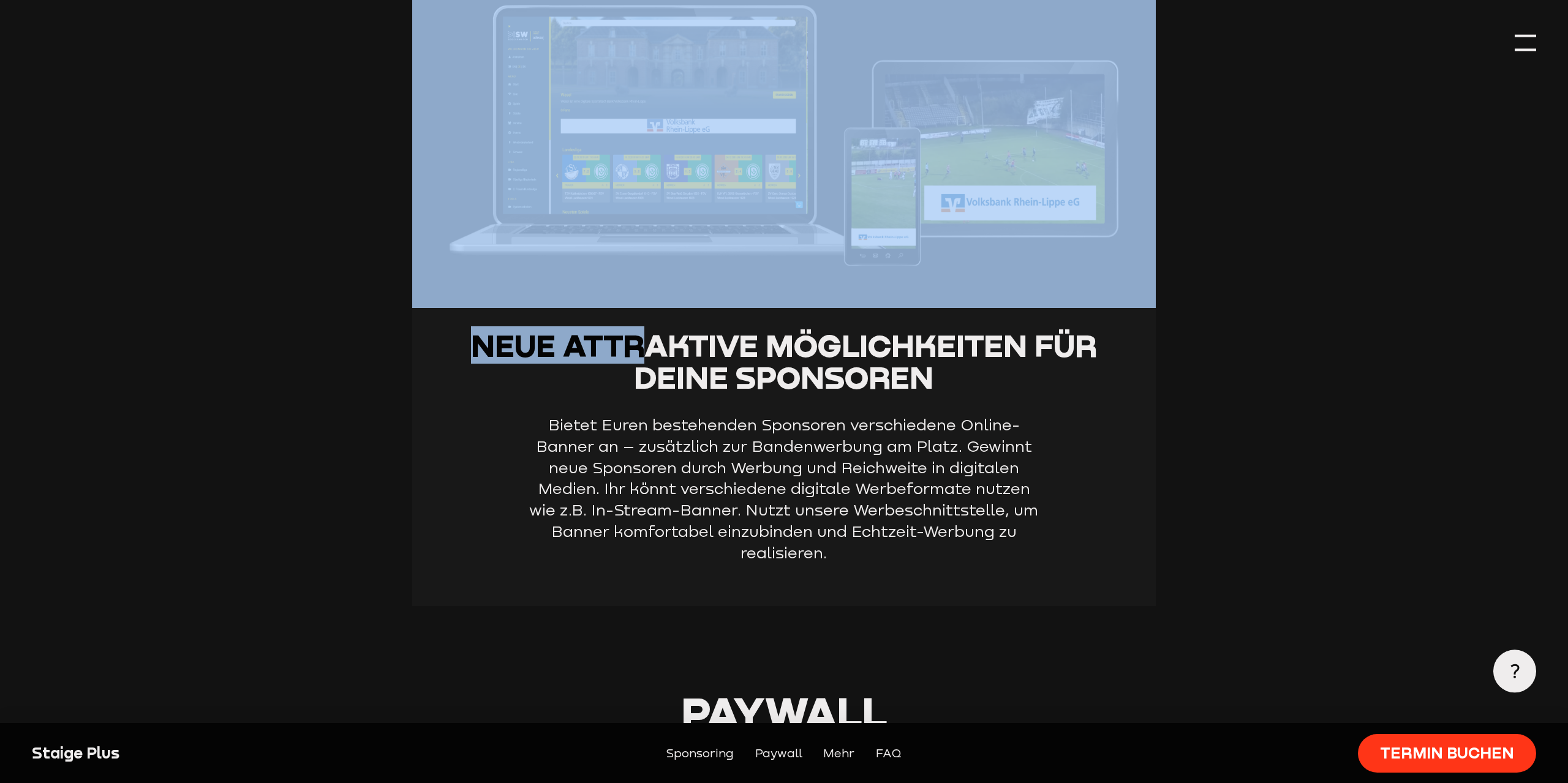
drag, startPoint x: 682, startPoint y: 348, endPoint x: 1198, endPoint y: 353, distance: 516.0
click at [1205, 347] on section "Sponsoring Neue attraktive Möglichkeiten für deine Sponsoren Bietet Euren beste…" at bounding box center [784, 245] width 1504 height 892
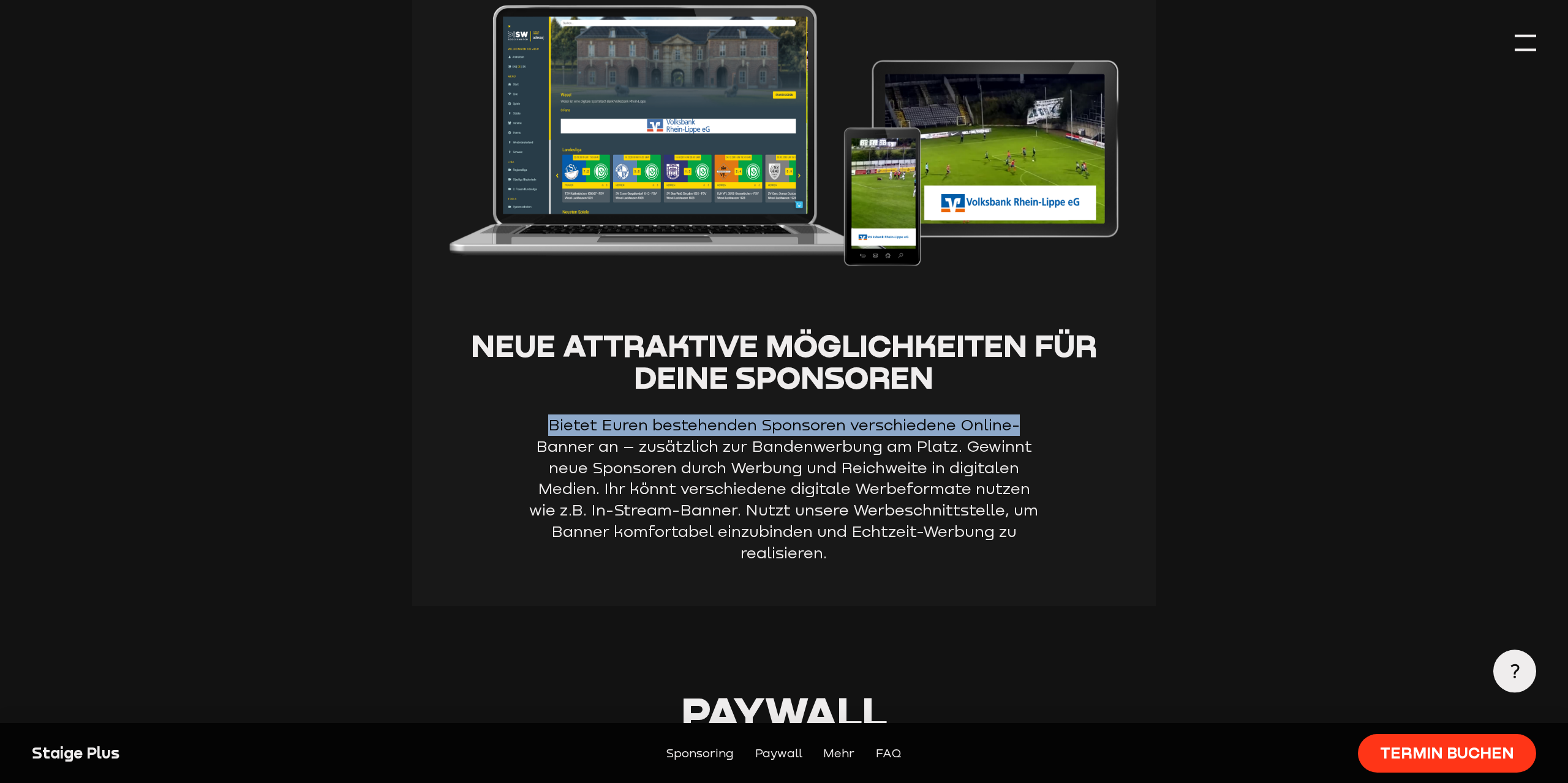
drag, startPoint x: 1092, startPoint y: 403, endPoint x: 1074, endPoint y: 404, distance: 18.0
click at [1092, 402] on div "Neue attraktive Möglichkeiten für deine Sponsoren Bietet Euren bestehenden Spon…" at bounding box center [785, 245] width 744 height 722
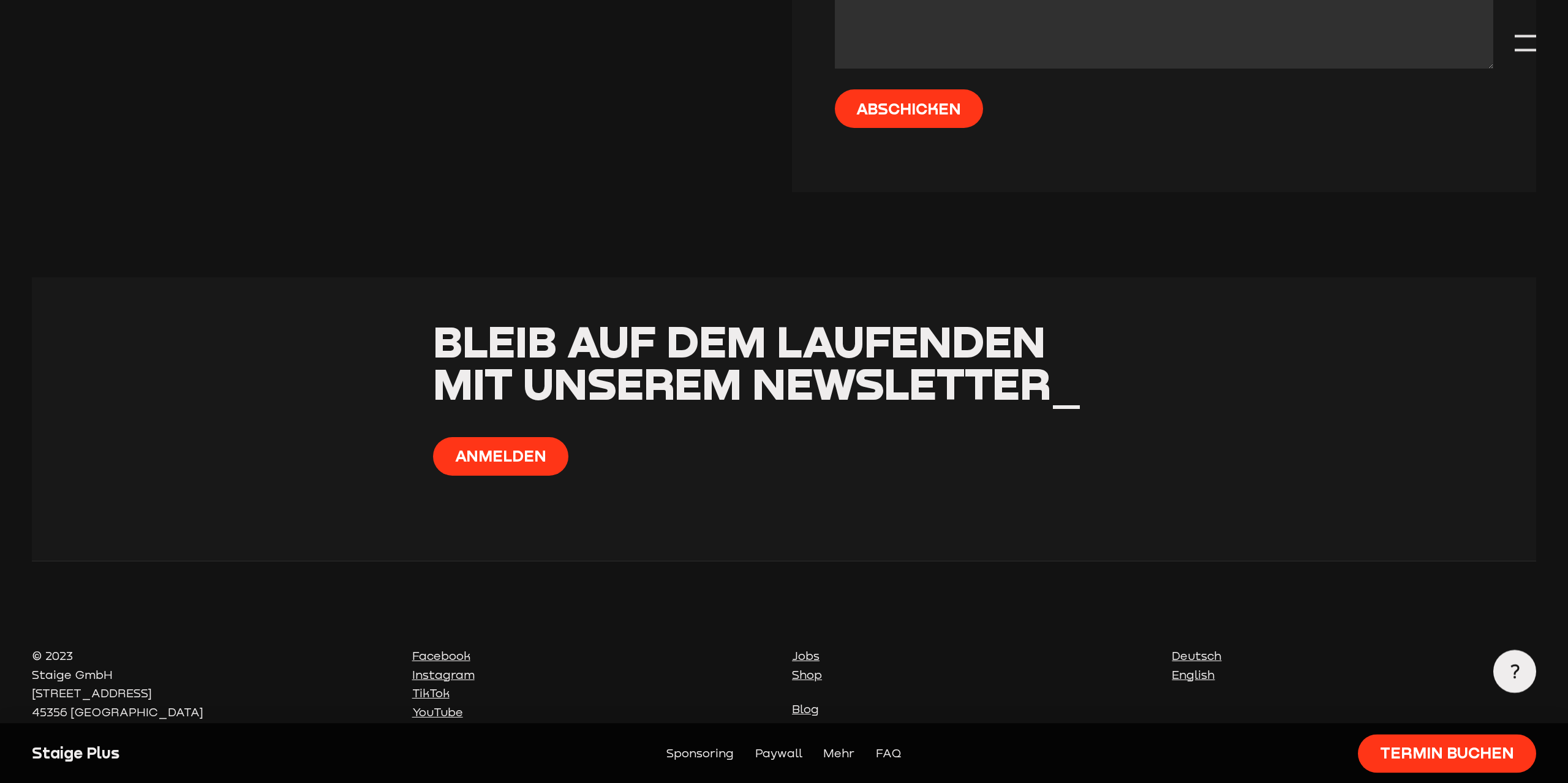
scroll to position [4372, 0]
